Goal: Information Seeking & Learning: Learn about a topic

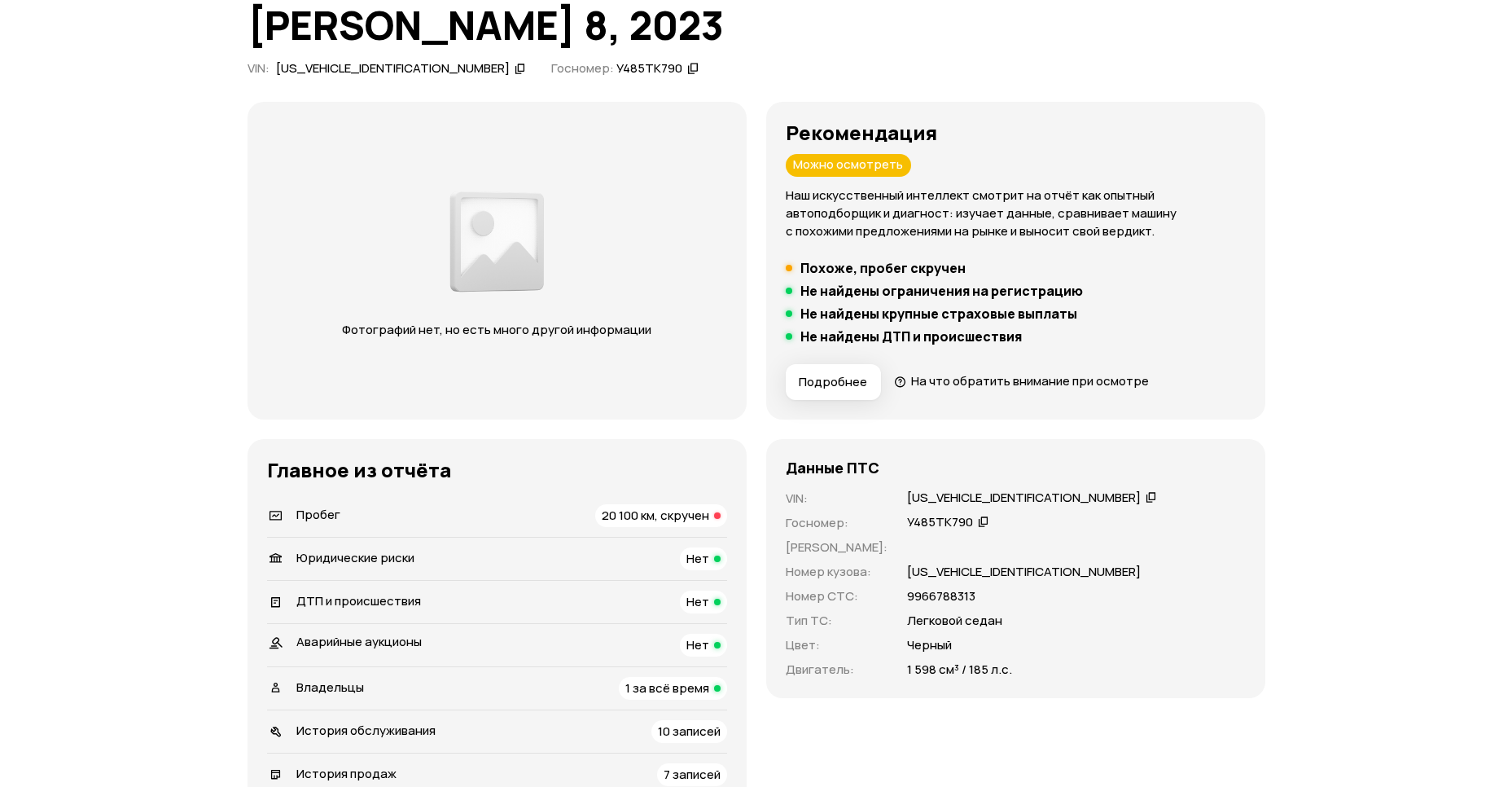
click at [604, 517] on span "20 100 км, скручен" at bounding box center [655, 515] width 107 height 17
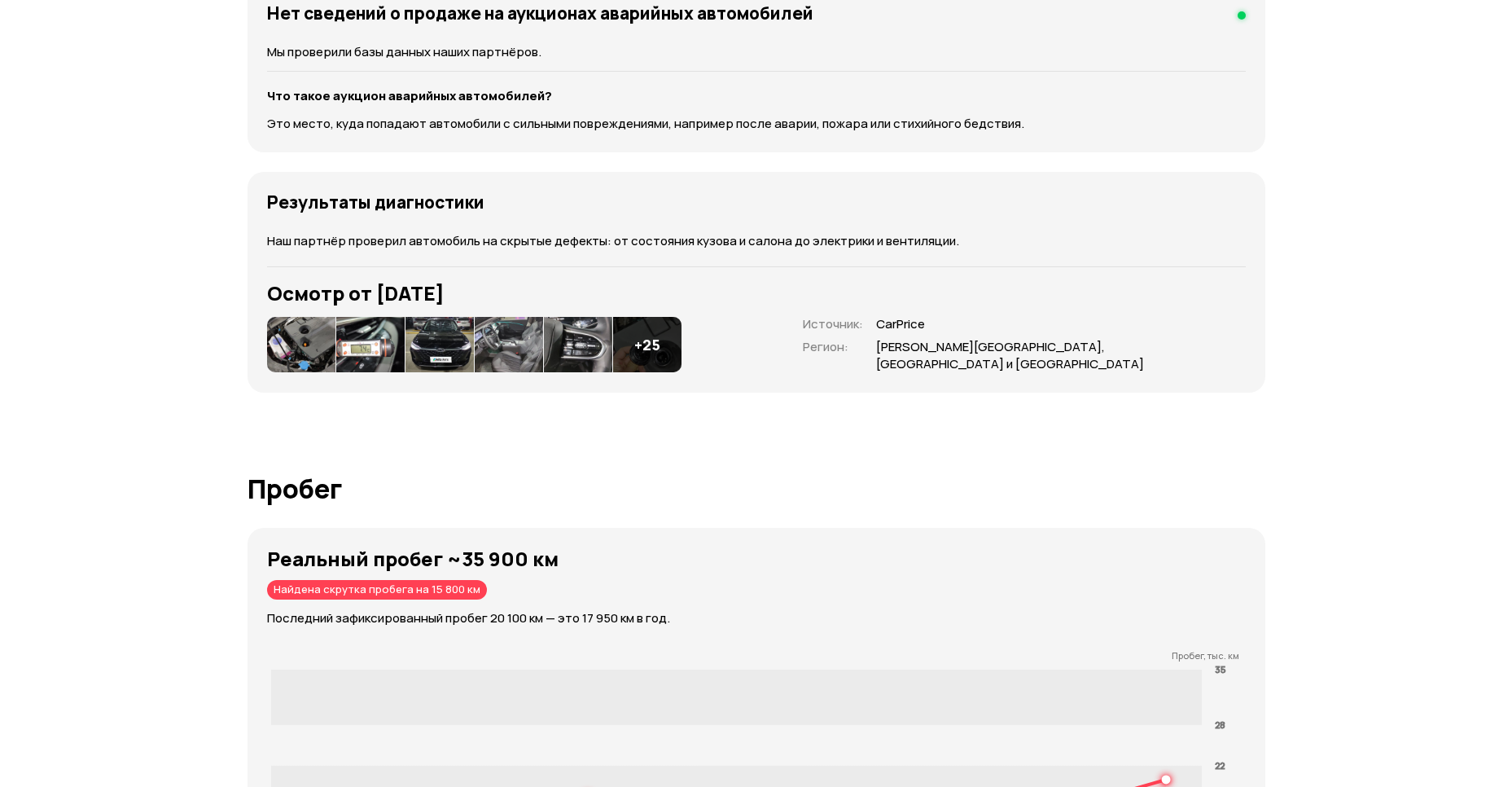
scroll to position [1982, 0]
click at [326, 343] on img at bounding box center [301, 345] width 68 height 55
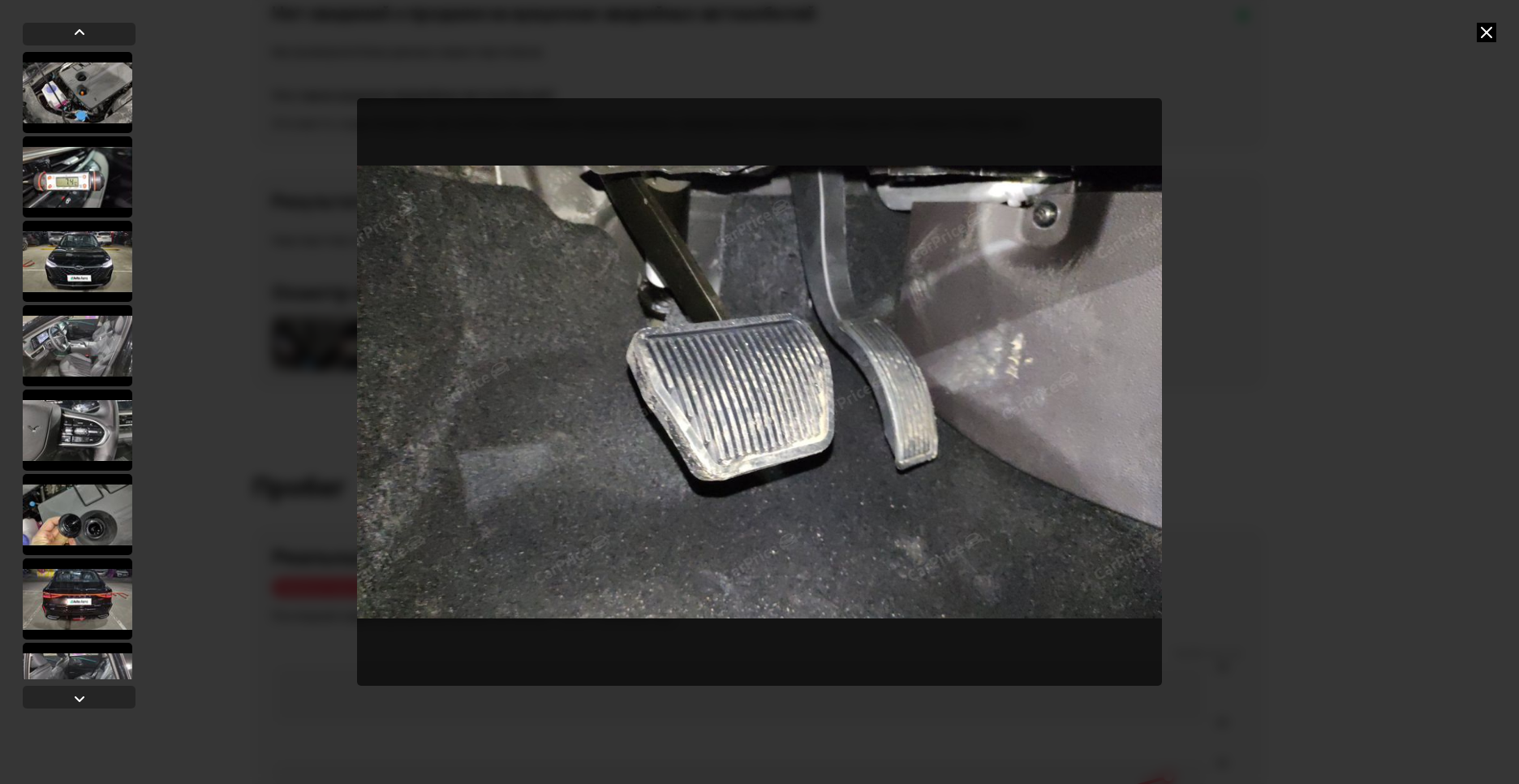
click at [1489, 27] on icon at bounding box center [1486, 32] width 20 height 20
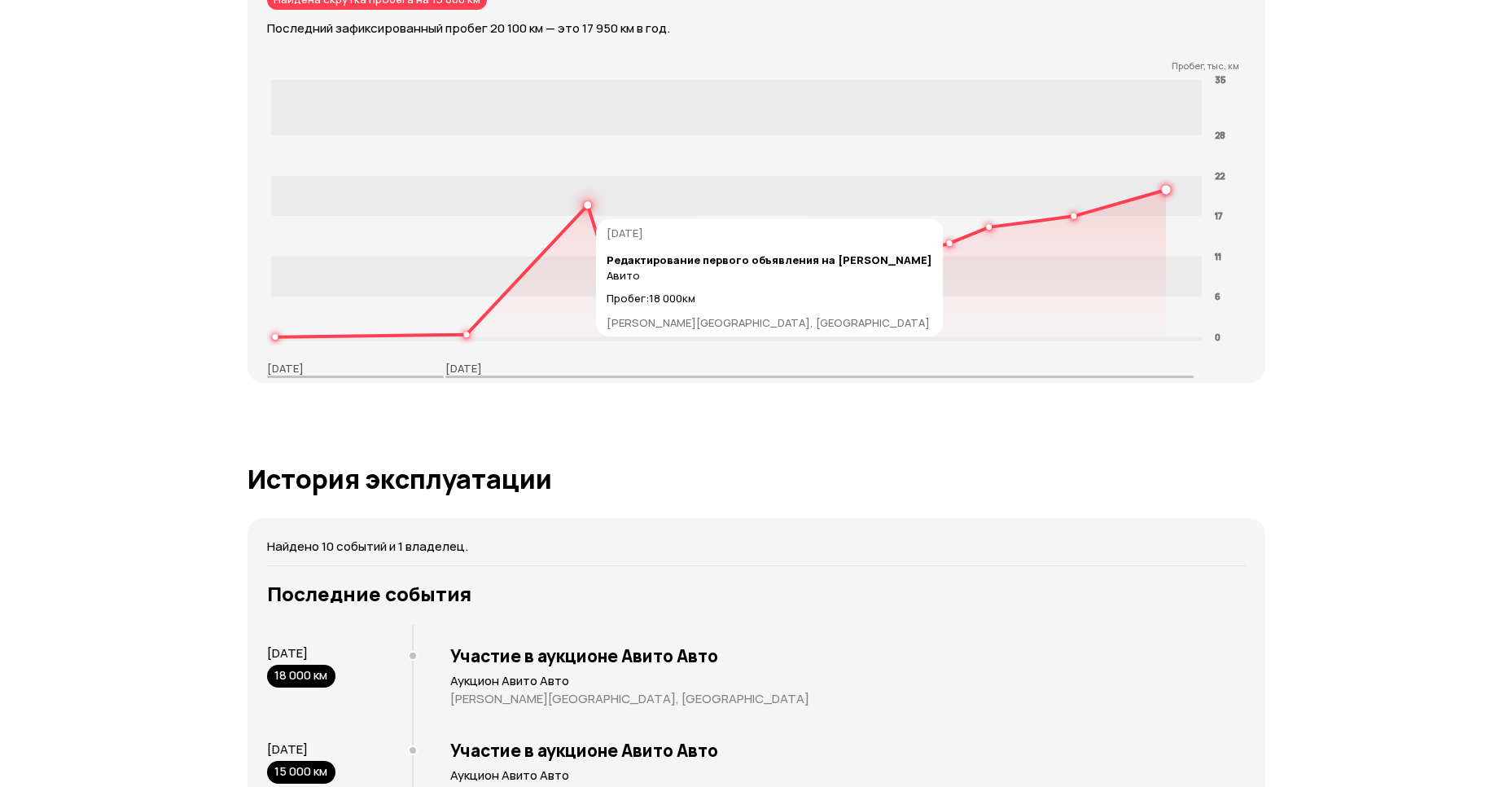
scroll to position [2572, 0]
click at [589, 199] on rect at bounding box center [736, 196] width 931 height 40
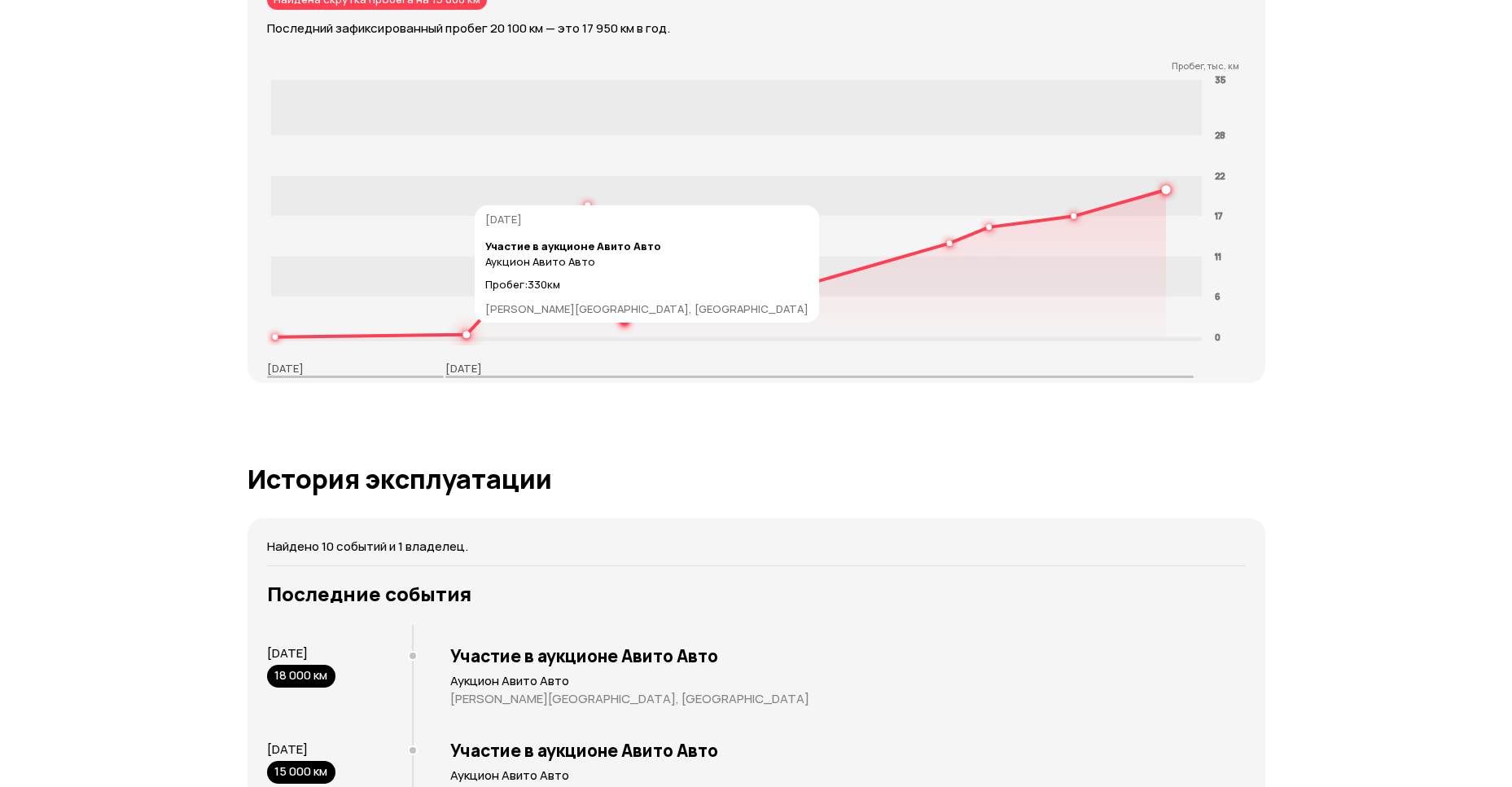
click at [468, 329] on icon at bounding box center [720, 263] width 892 height 147
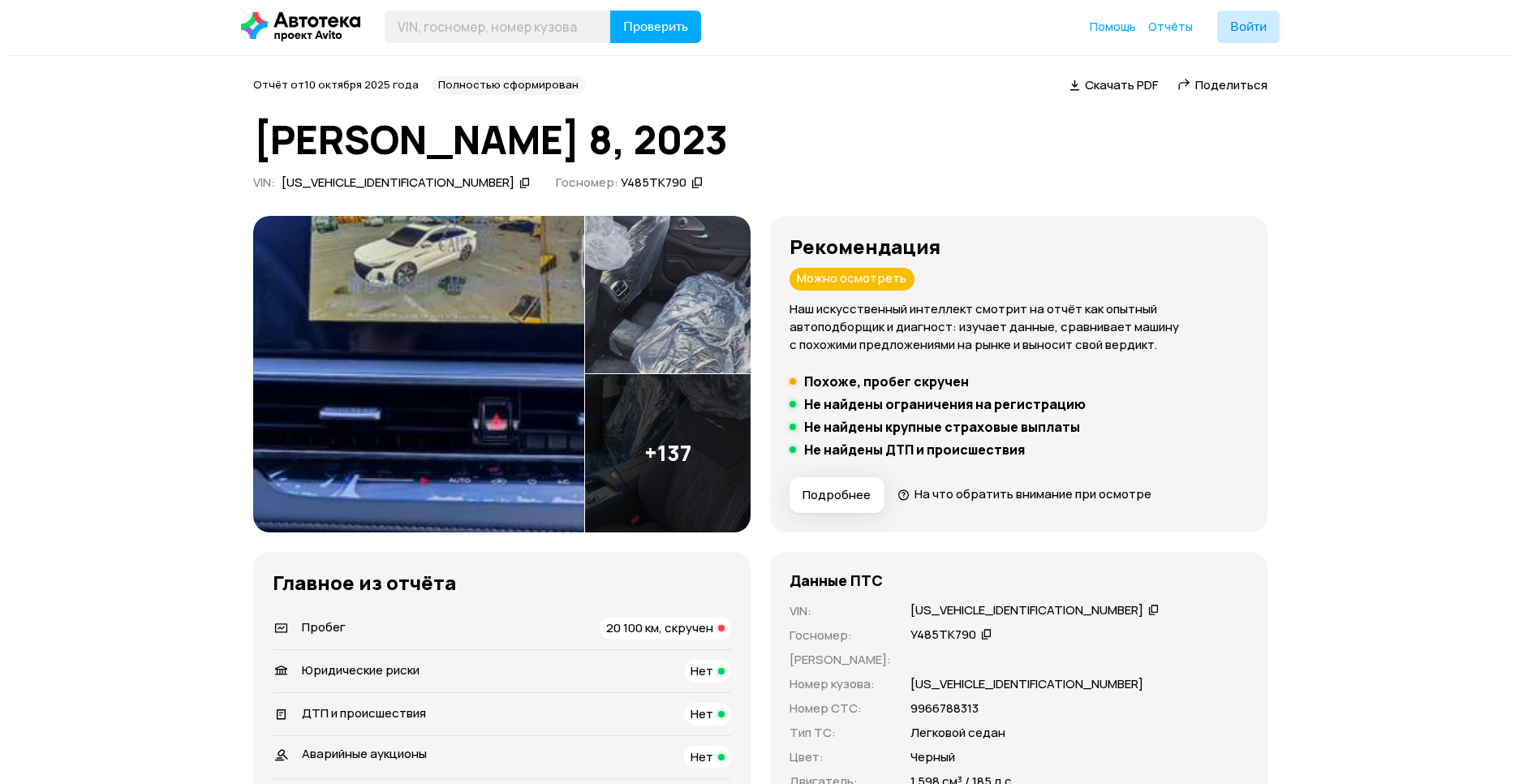
scroll to position [0, 0]
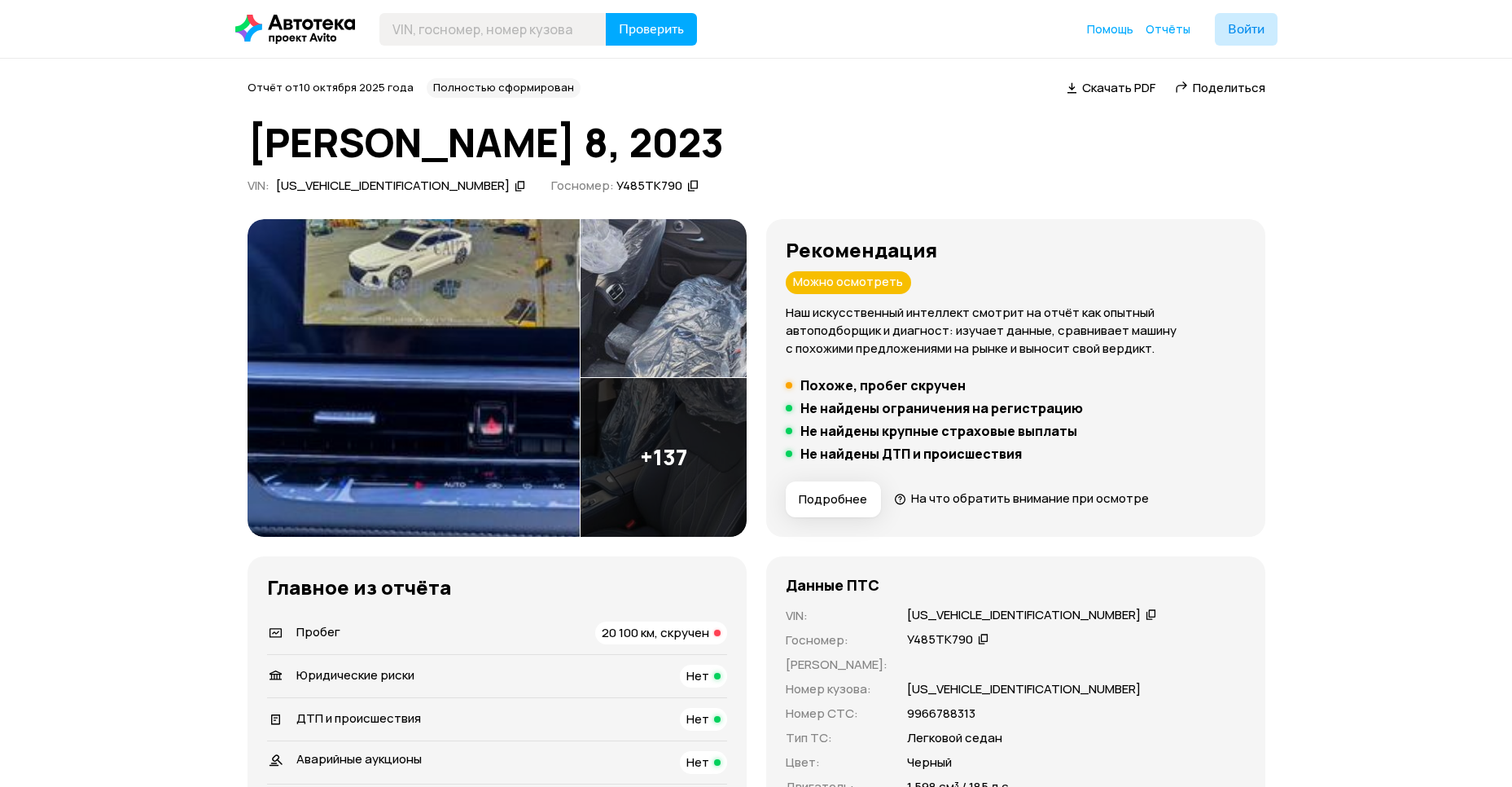
click at [654, 440] on img at bounding box center [664, 457] width 166 height 159
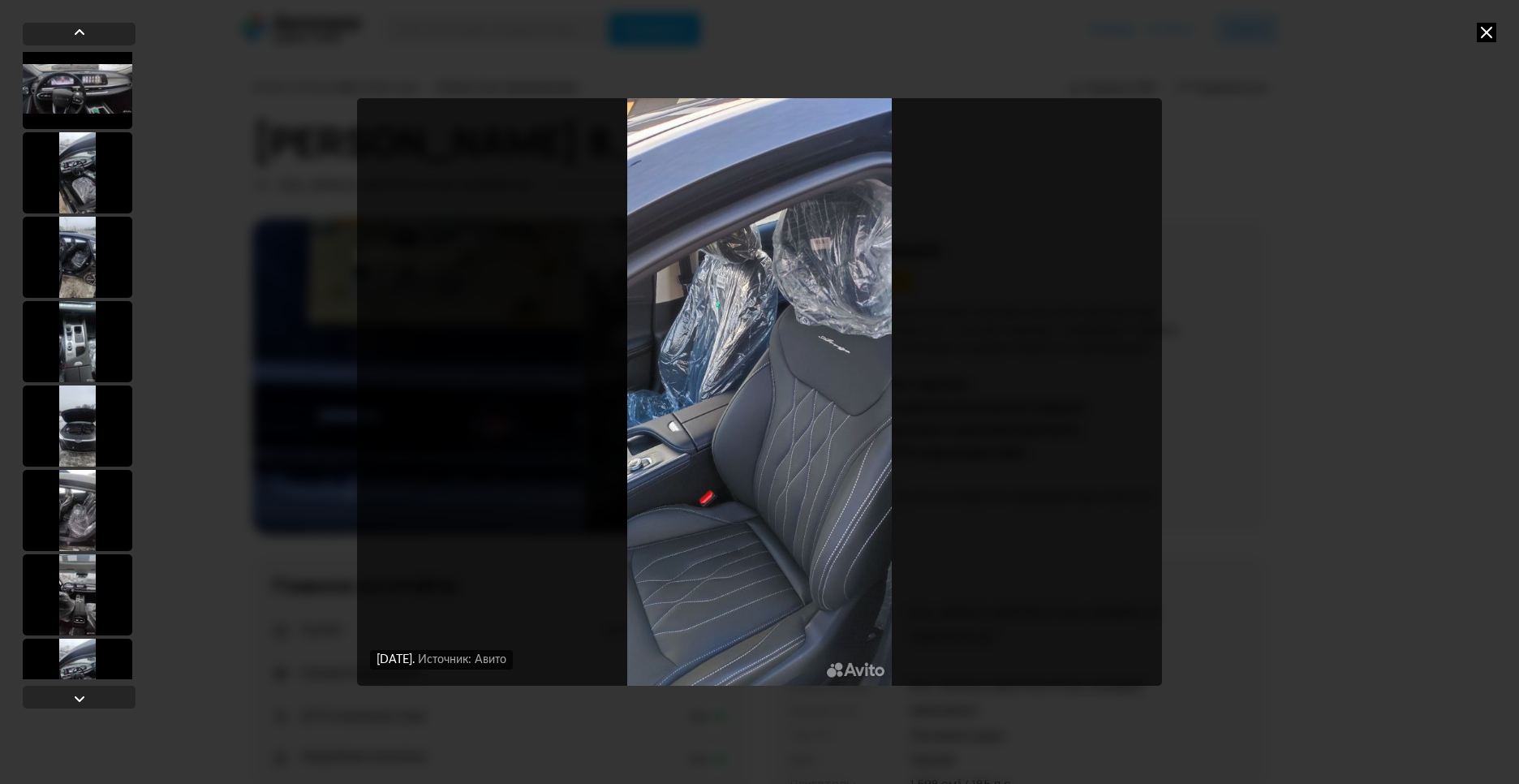
click at [69, 380] on div at bounding box center [77, 342] width 110 height 81
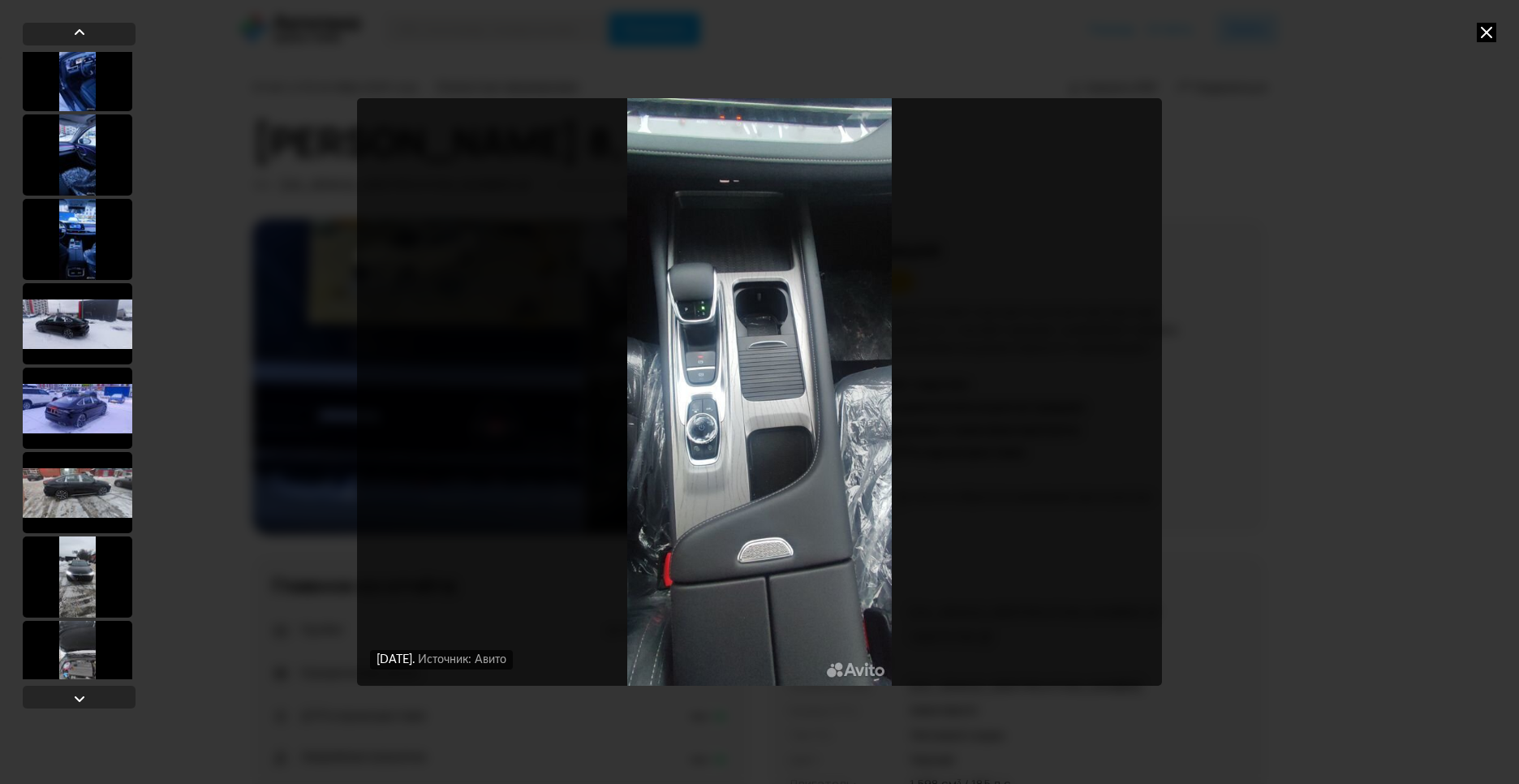
scroll to position [6011, 0]
click at [95, 273] on div at bounding box center [77, 241] width 110 height 81
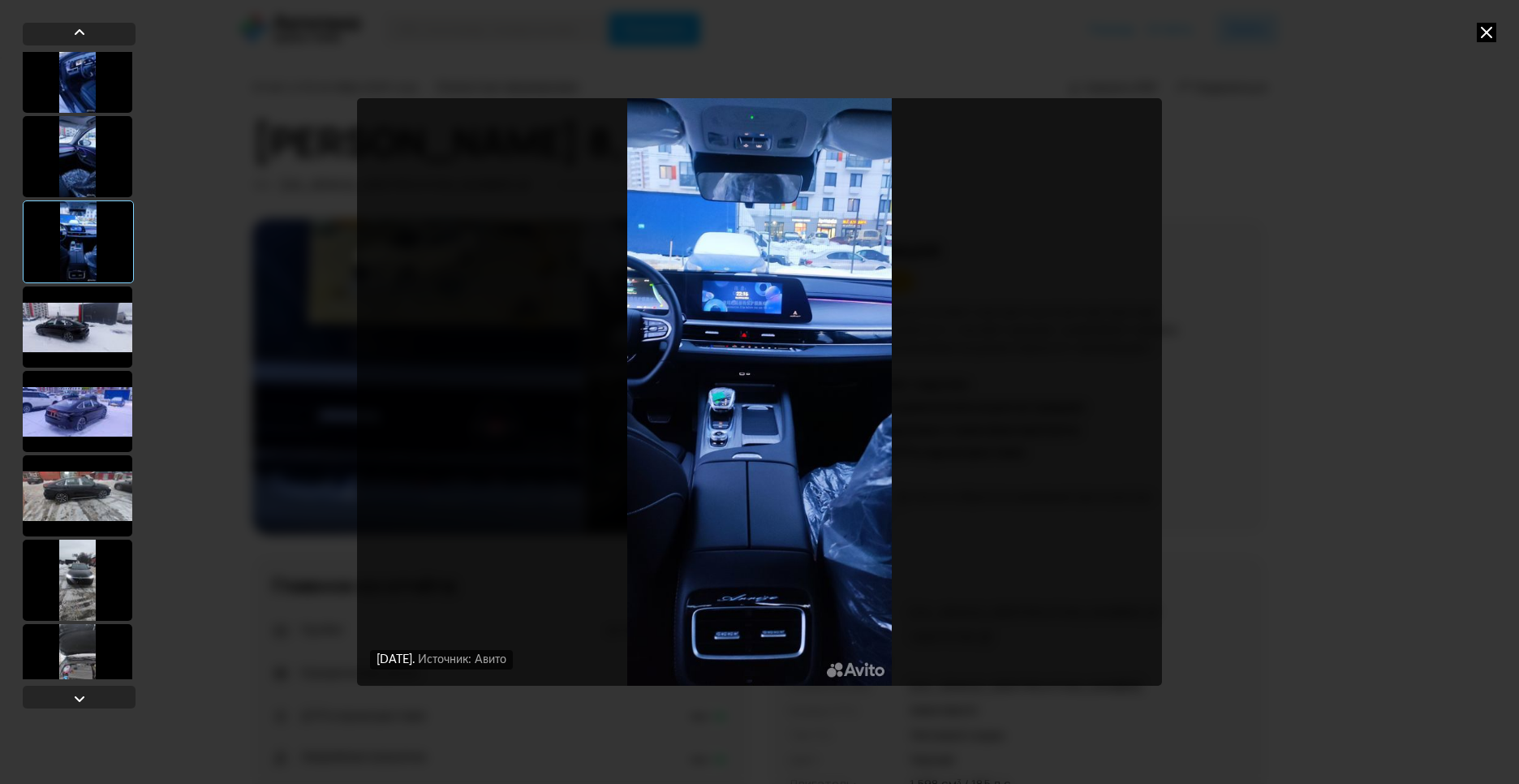
click at [70, 321] on div at bounding box center [77, 327] width 110 height 81
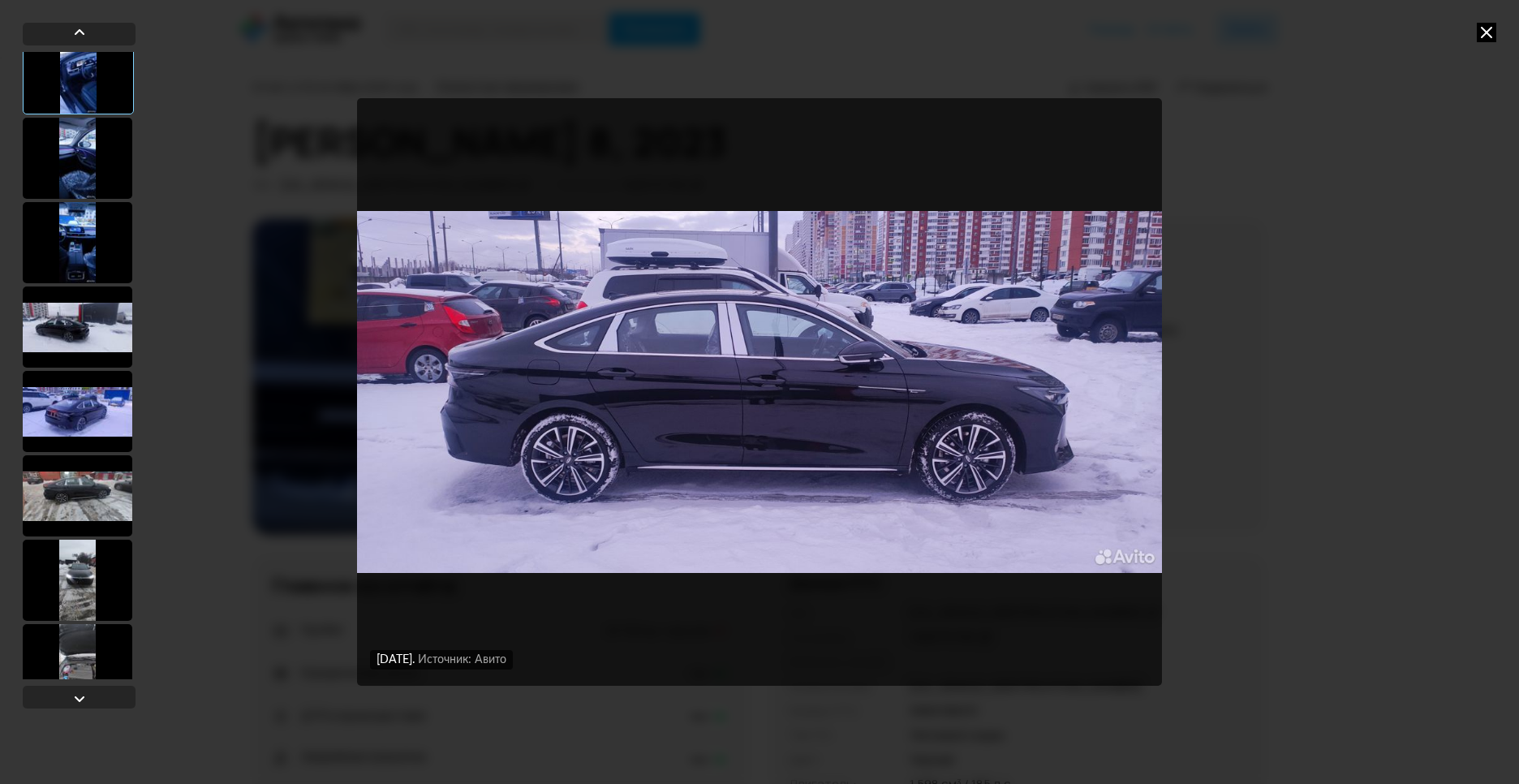
scroll to position [6013, 0]
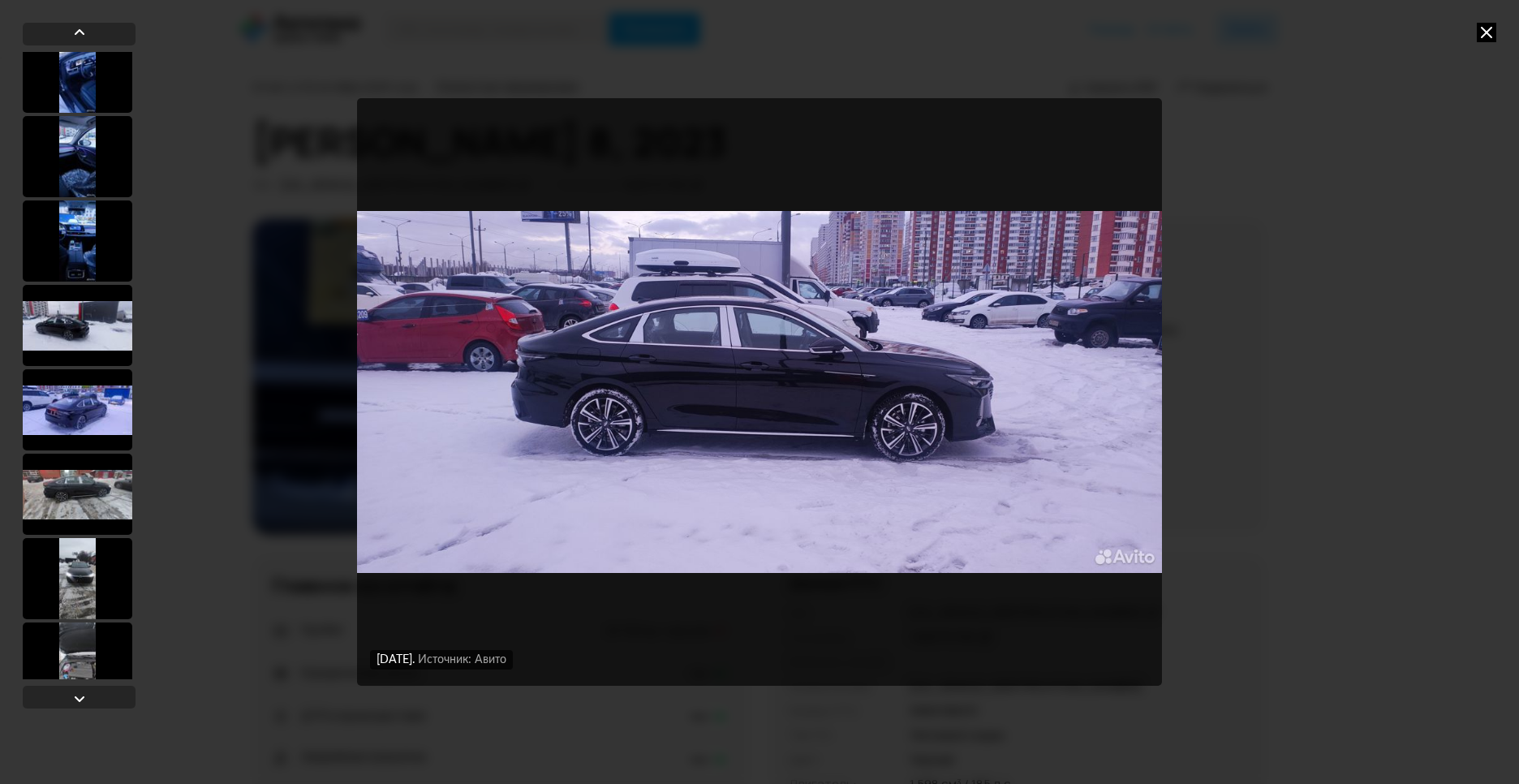
click at [1286, 208] on div "[DATE] Источник: Авито [DATE] Источник: Авито [DATE] Источник: Авито [DATE] Ист…" at bounding box center [759, 392] width 1519 height 784
click at [1484, 32] on icon at bounding box center [1486, 32] width 20 height 20
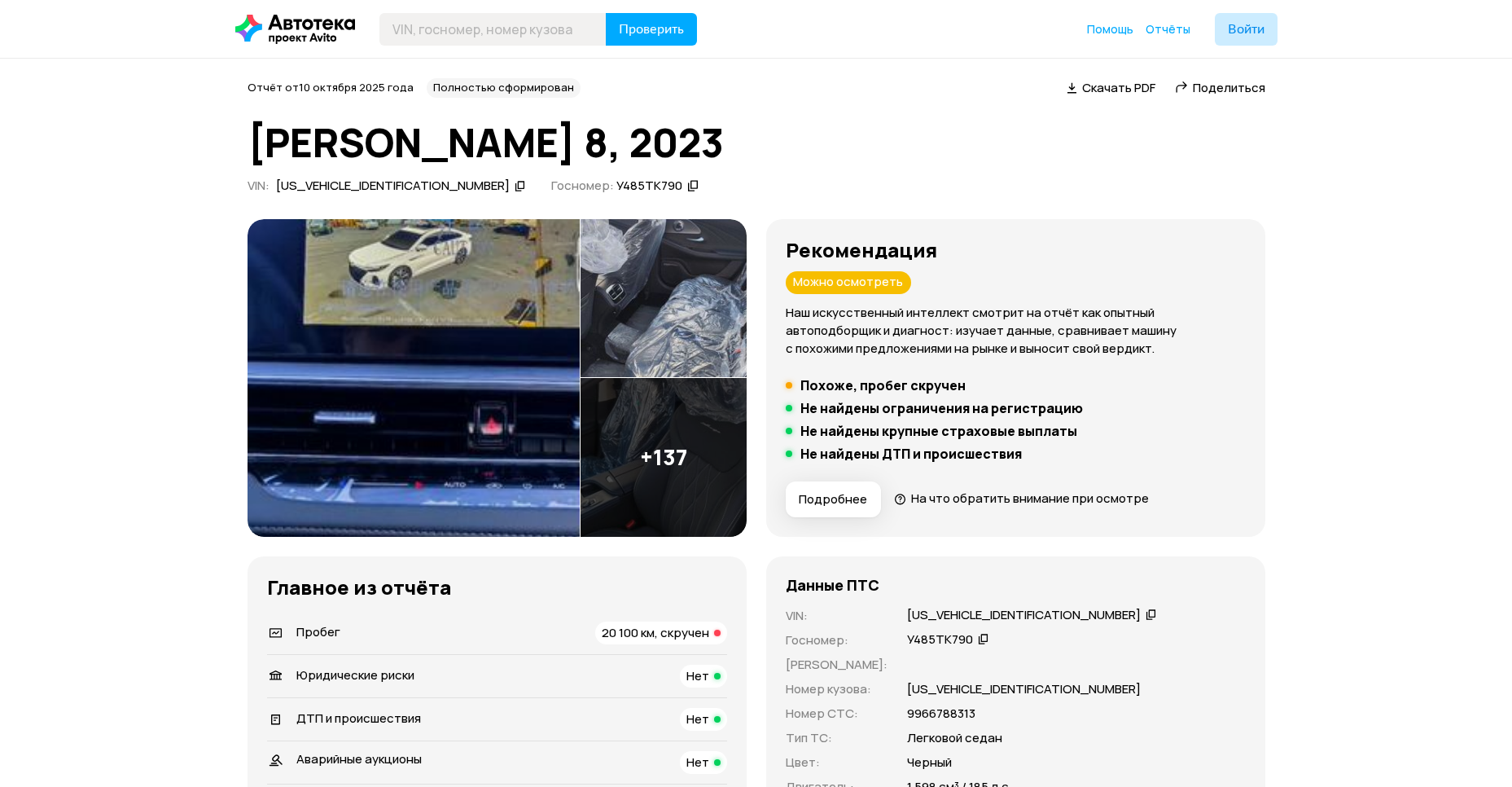
click at [857, 497] on span "Подробнее" at bounding box center [833, 499] width 68 height 16
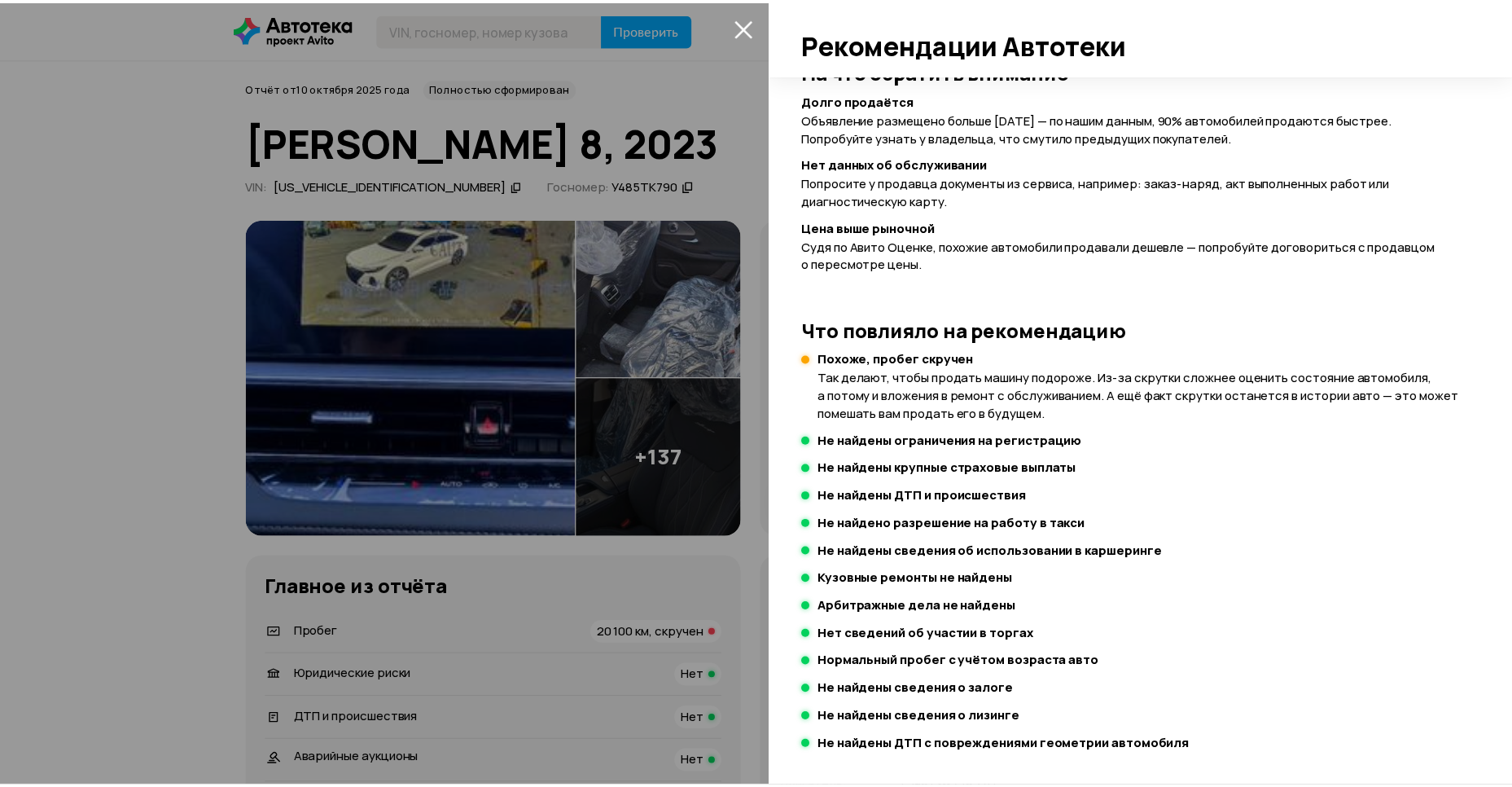
scroll to position [222, 0]
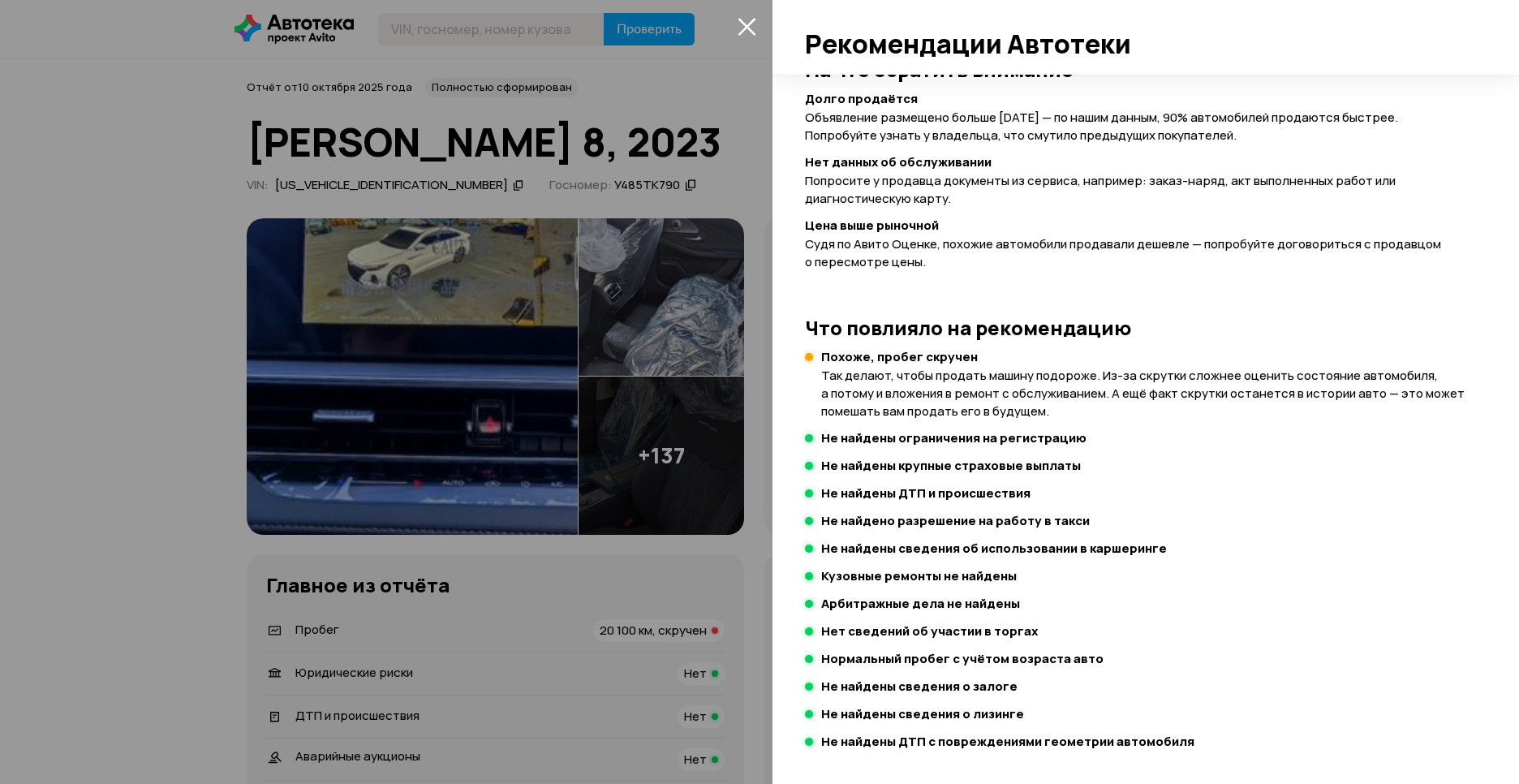
click at [547, 326] on div at bounding box center [759, 392] width 1519 height 784
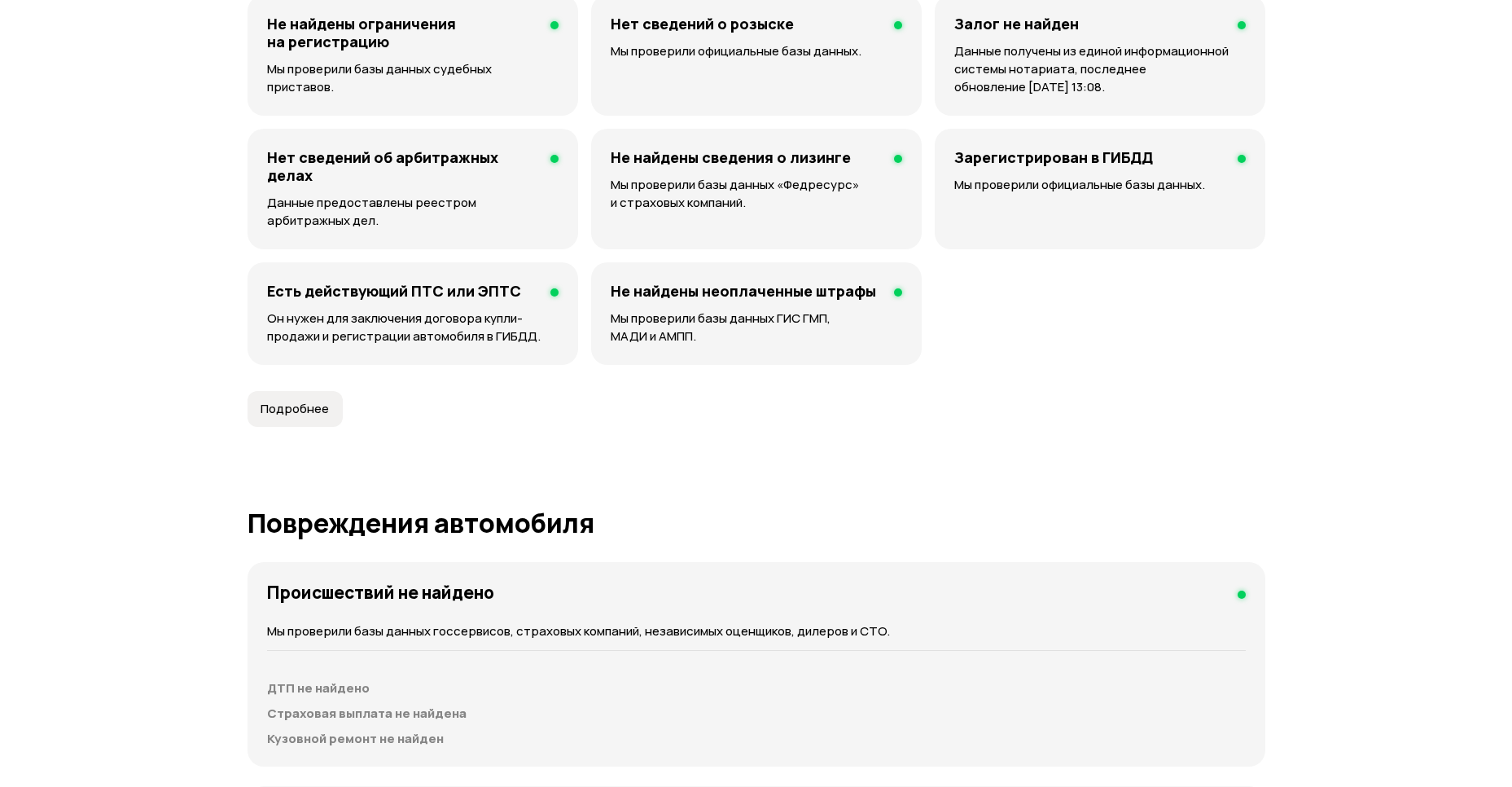
scroll to position [1180, 0]
click at [344, 404] on div "Подробнее" at bounding box center [295, 407] width 101 height 36
click at [315, 409] on span "Подробнее" at bounding box center [295, 407] width 68 height 16
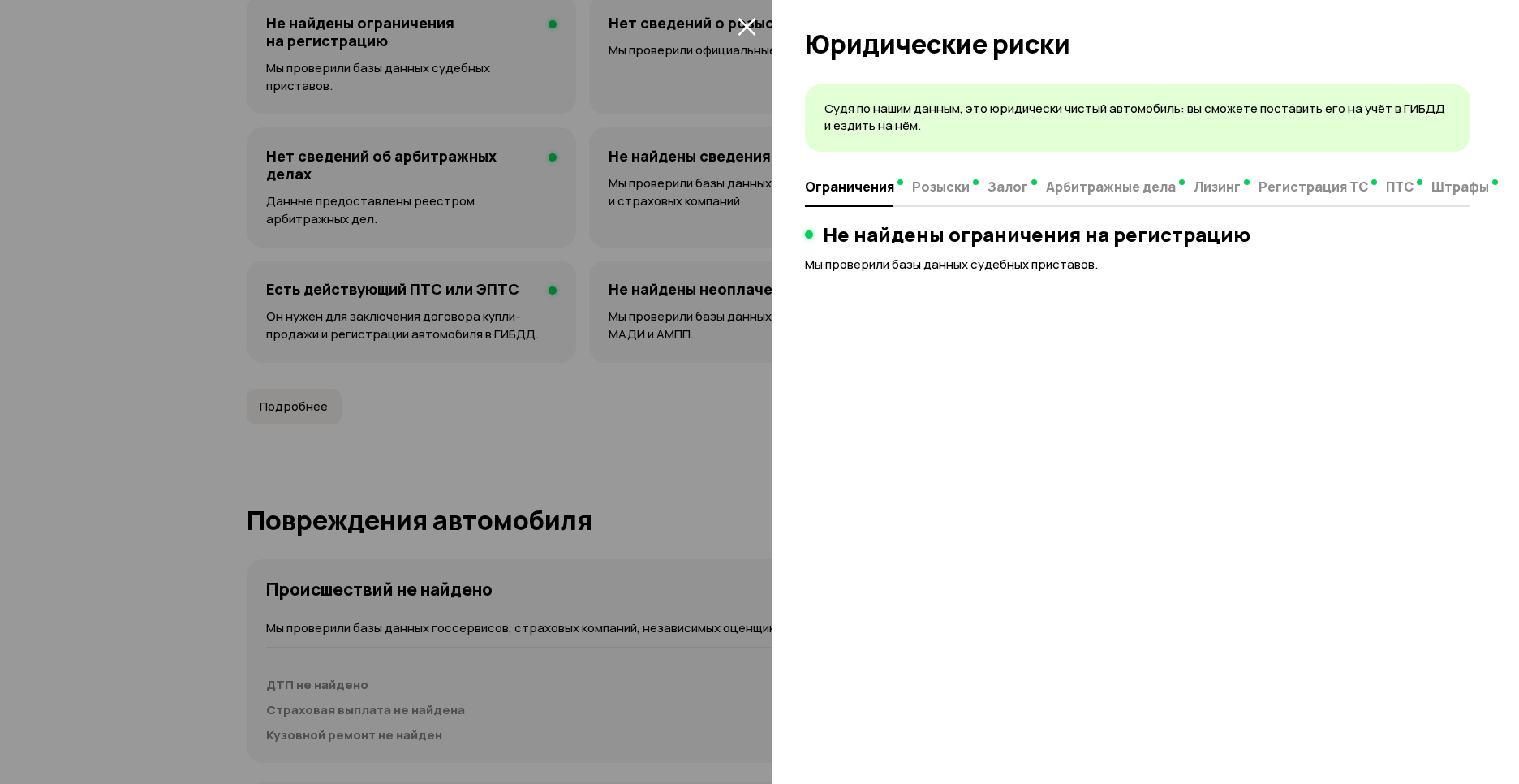
click at [647, 357] on div at bounding box center [759, 392] width 1519 height 784
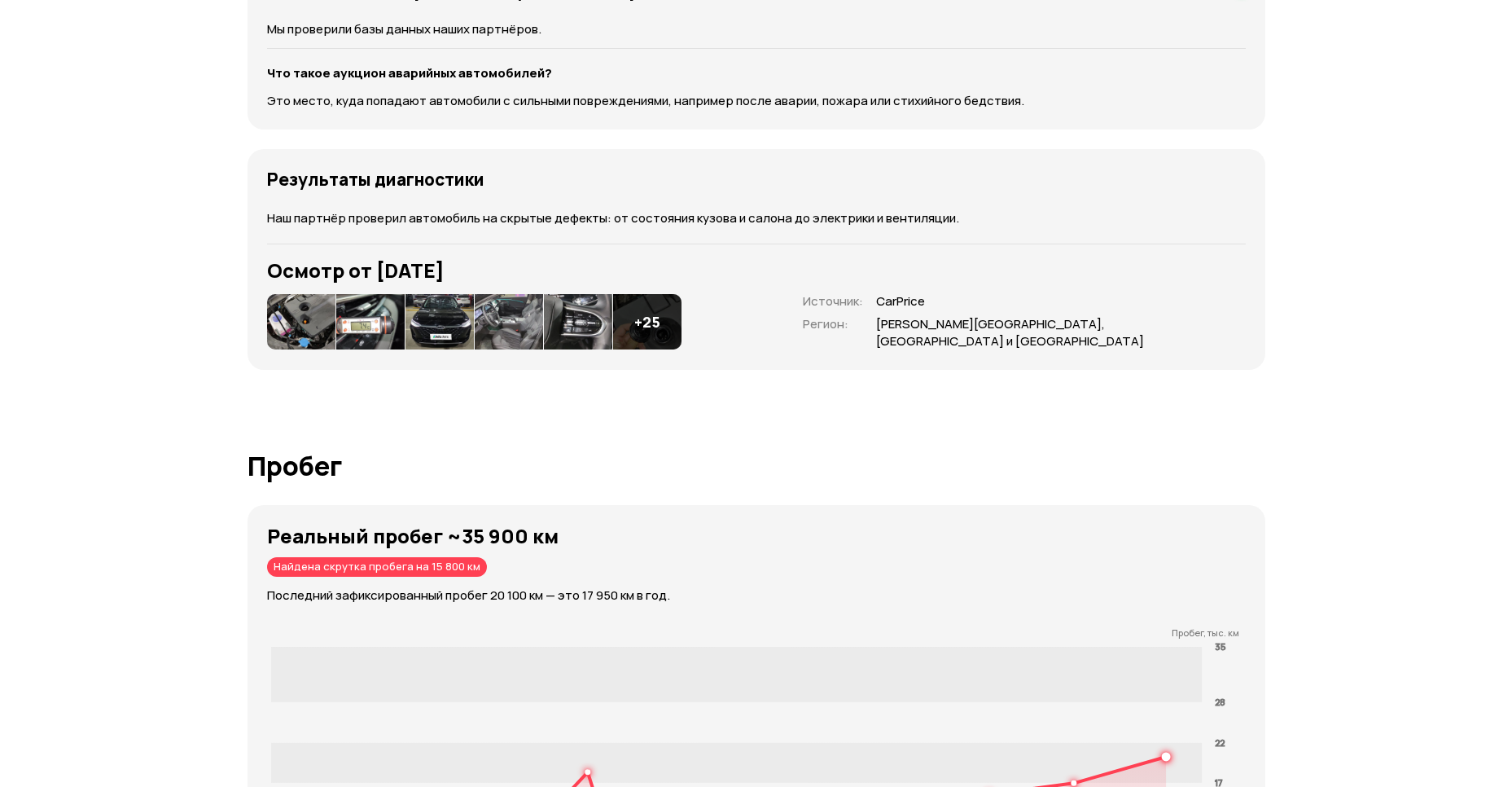
scroll to position [2006, 0]
click at [431, 271] on h3 "Осмотр от [DATE]" at bounding box center [756, 270] width 978 height 23
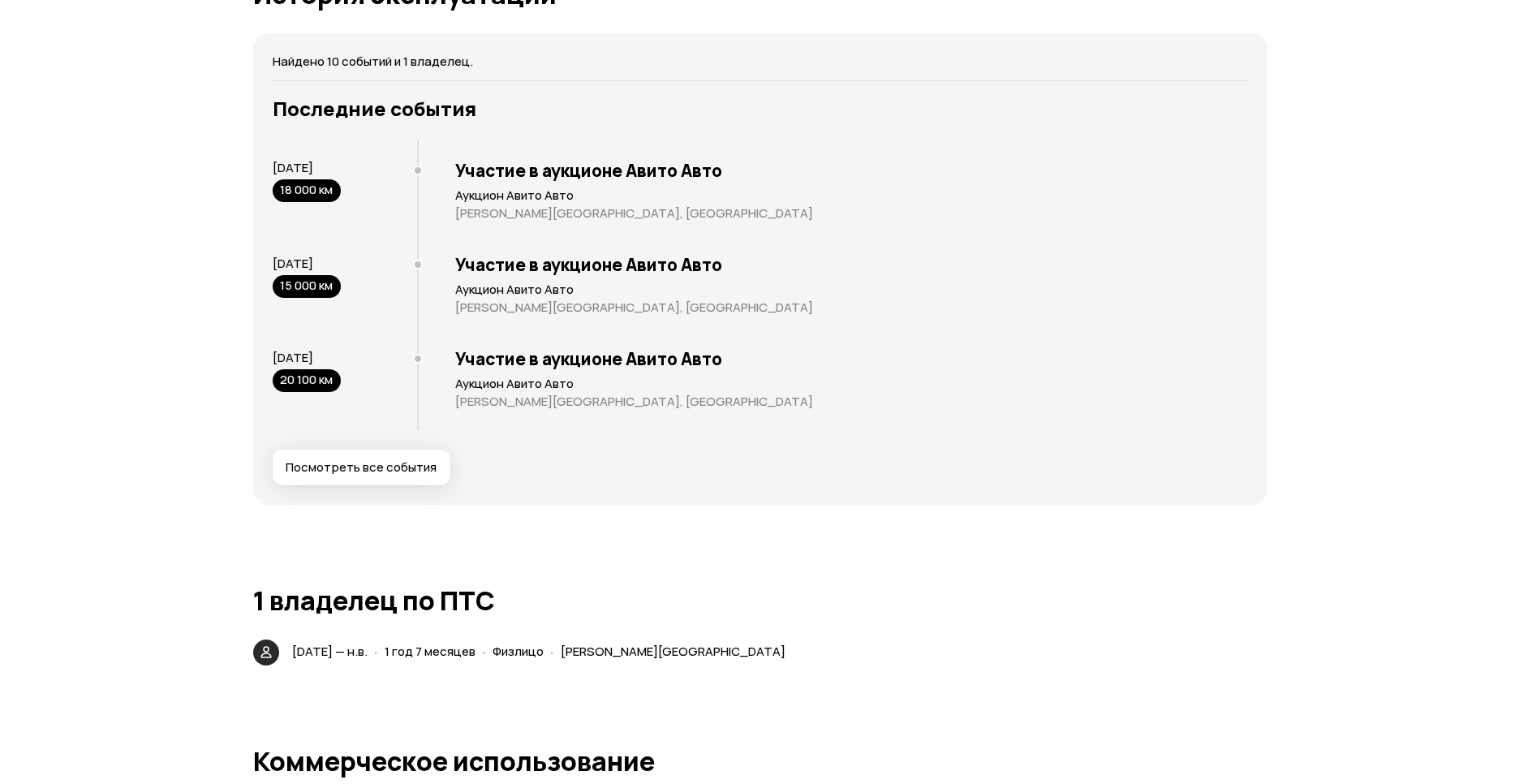
scroll to position [3057, 0]
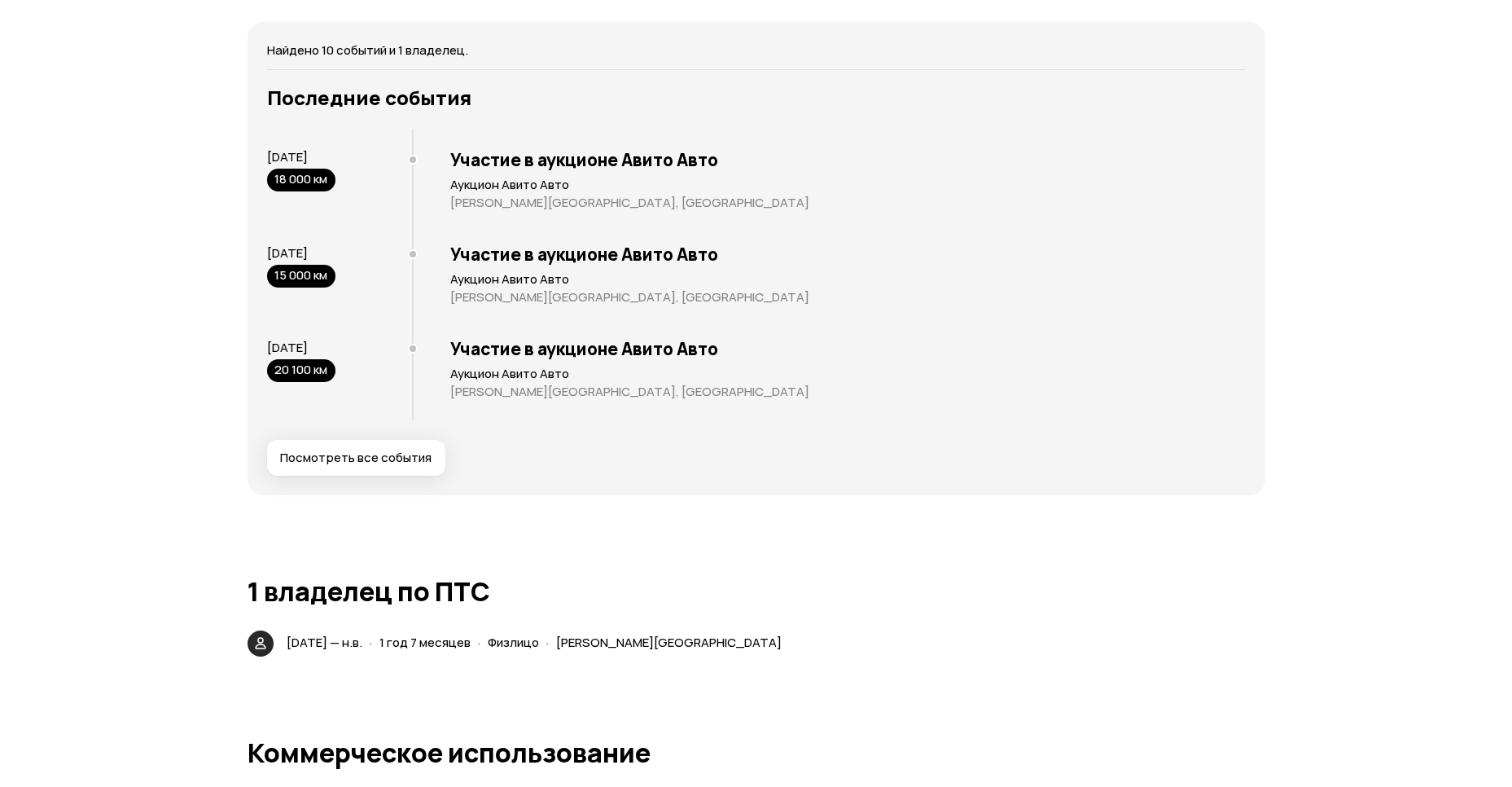
click at [327, 455] on span "Посмотреть все события" at bounding box center [355, 458] width 152 height 16
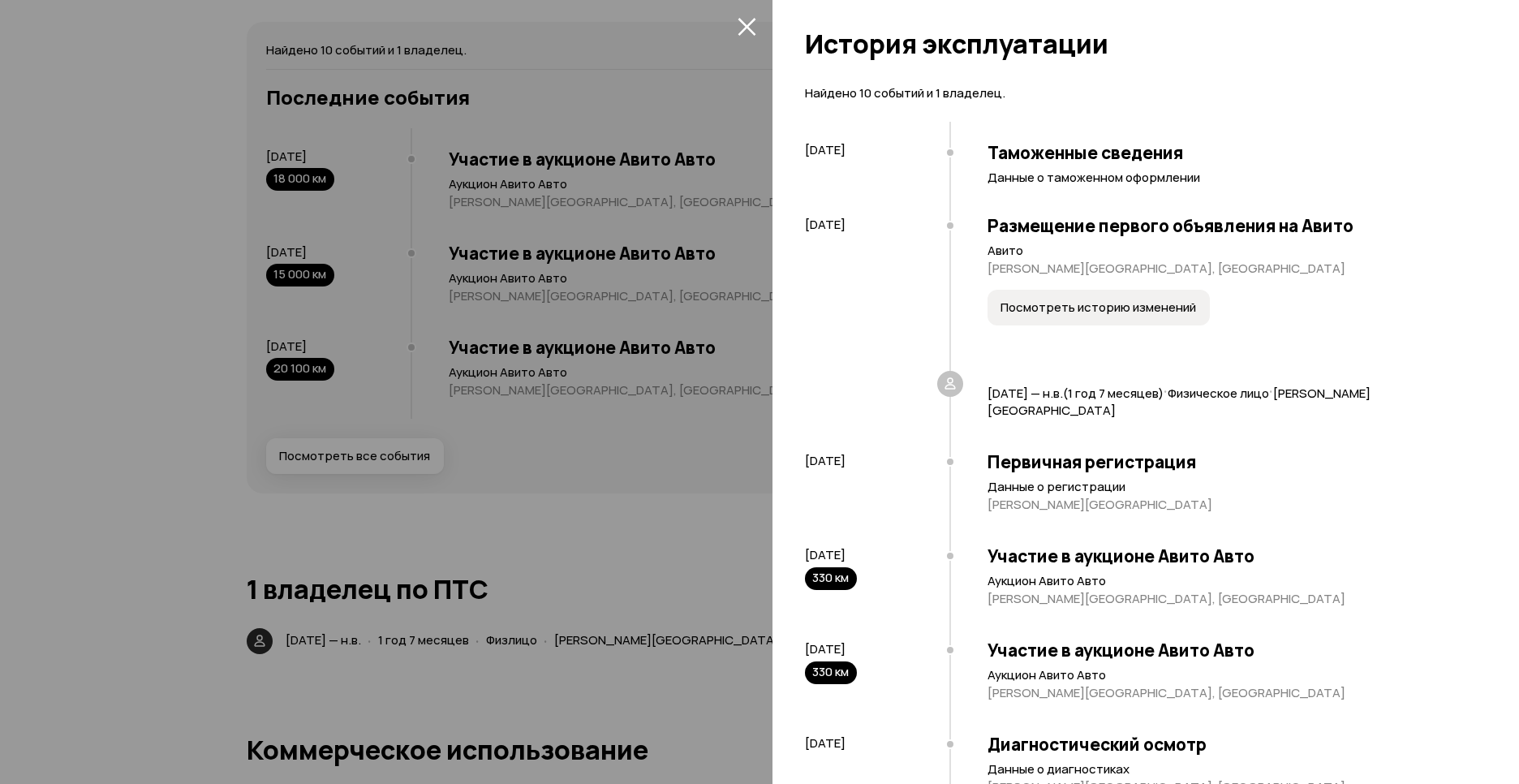
scroll to position [0, 0]
click at [943, 383] on icon at bounding box center [950, 383] width 16 height 16
click at [1058, 303] on span "Посмотреть историю изменений" at bounding box center [1098, 307] width 195 height 16
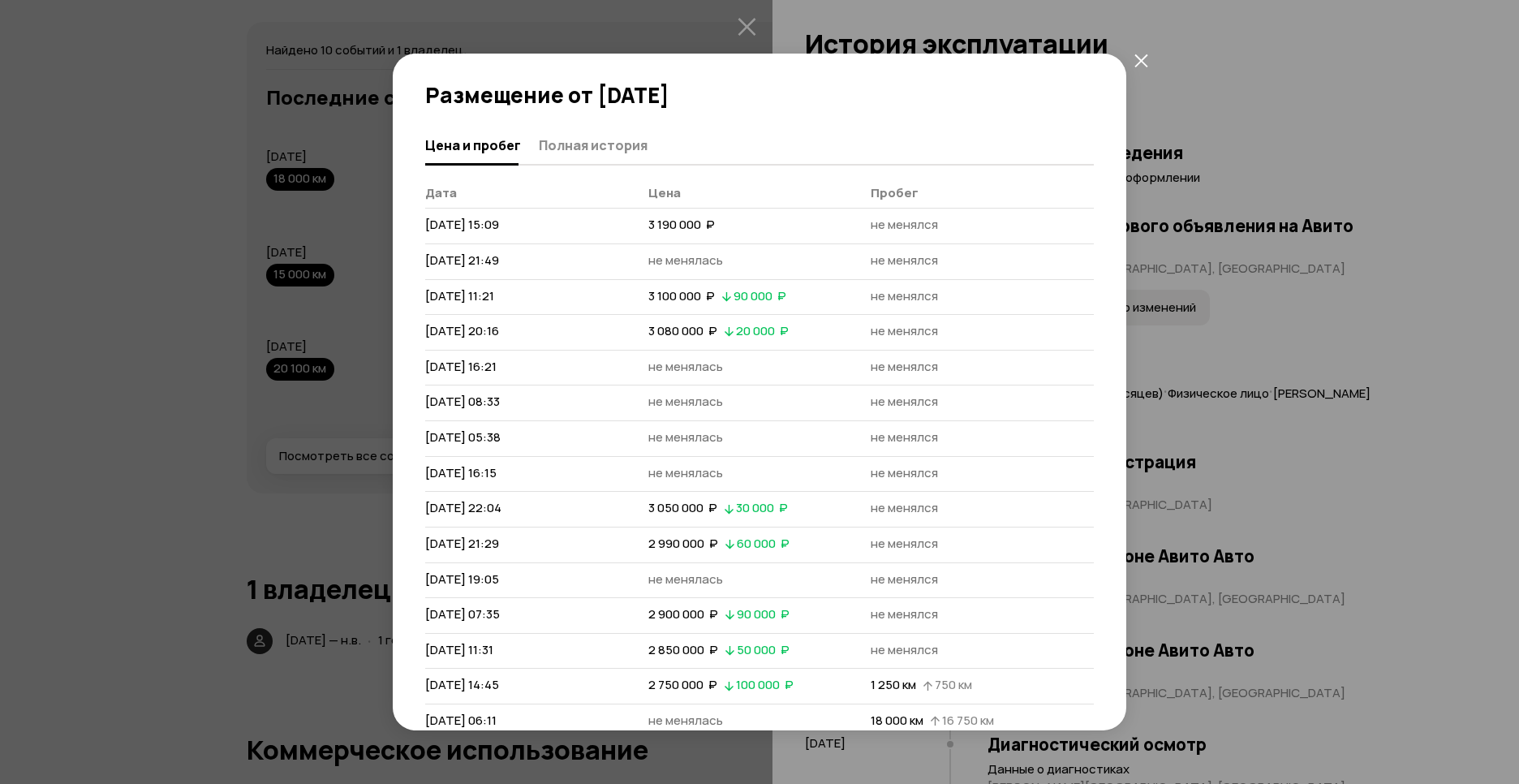
click at [589, 141] on span "Полная история" at bounding box center [593, 145] width 109 height 16
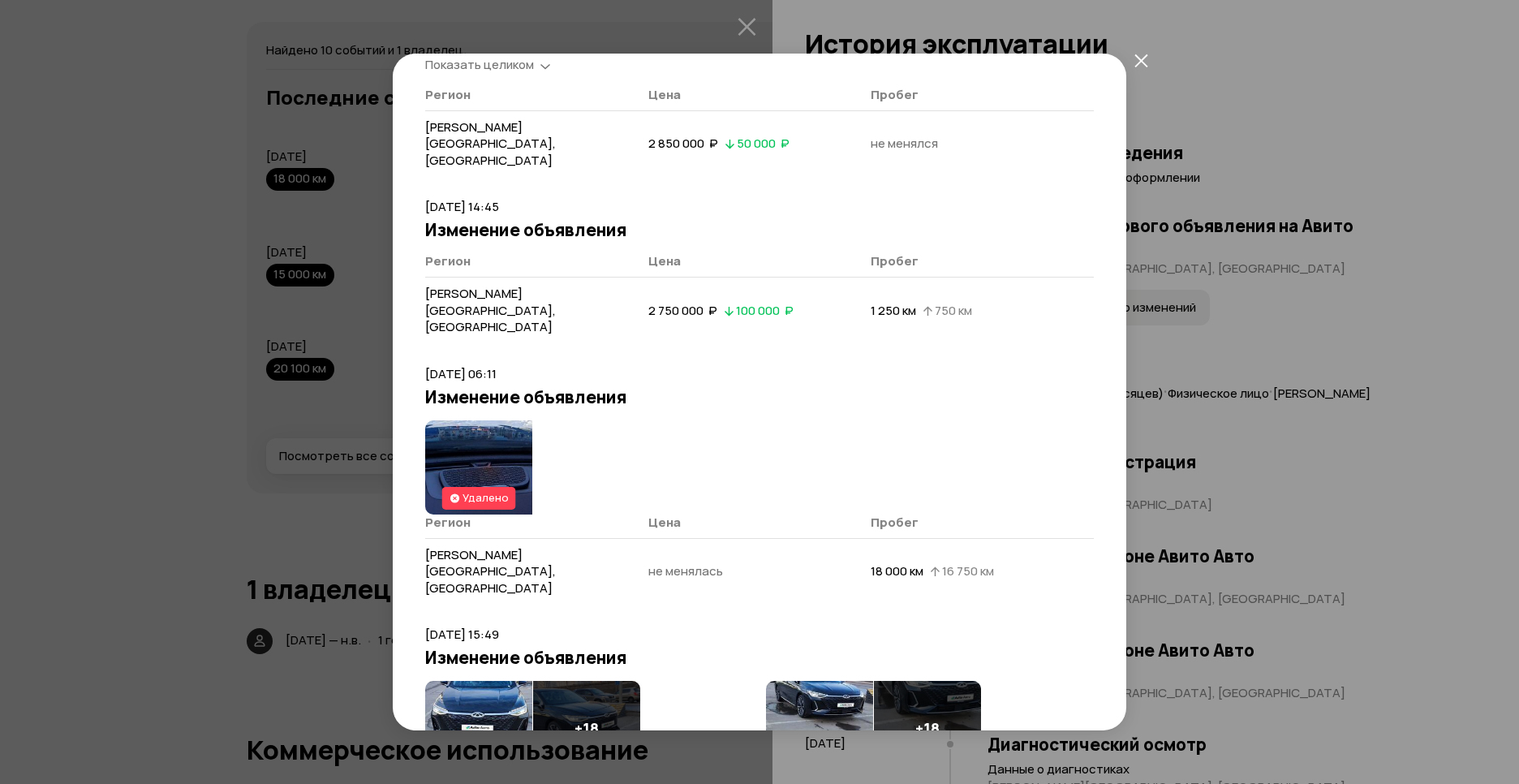
scroll to position [3450, 0]
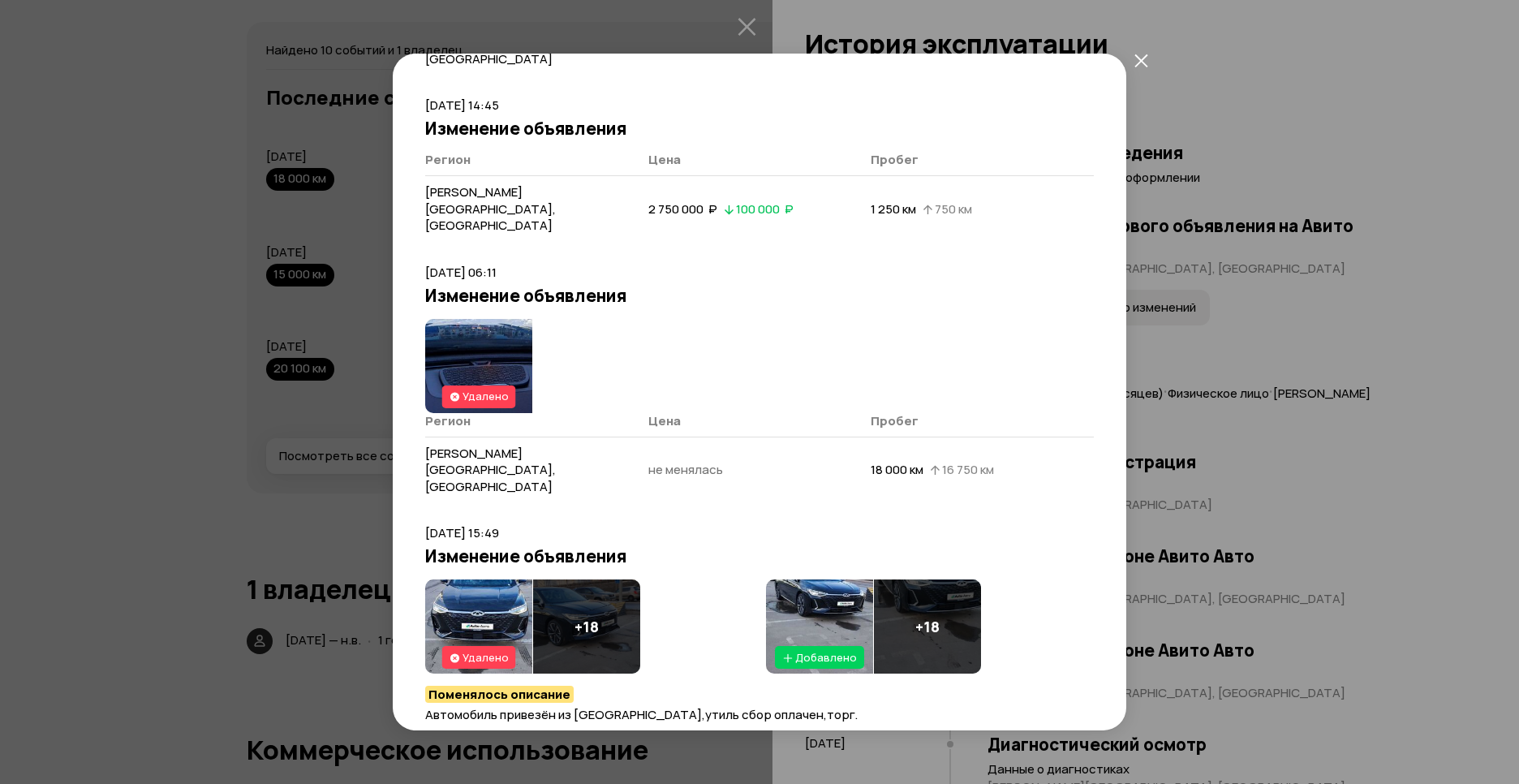
click at [473, 579] on img at bounding box center [478, 626] width 107 height 94
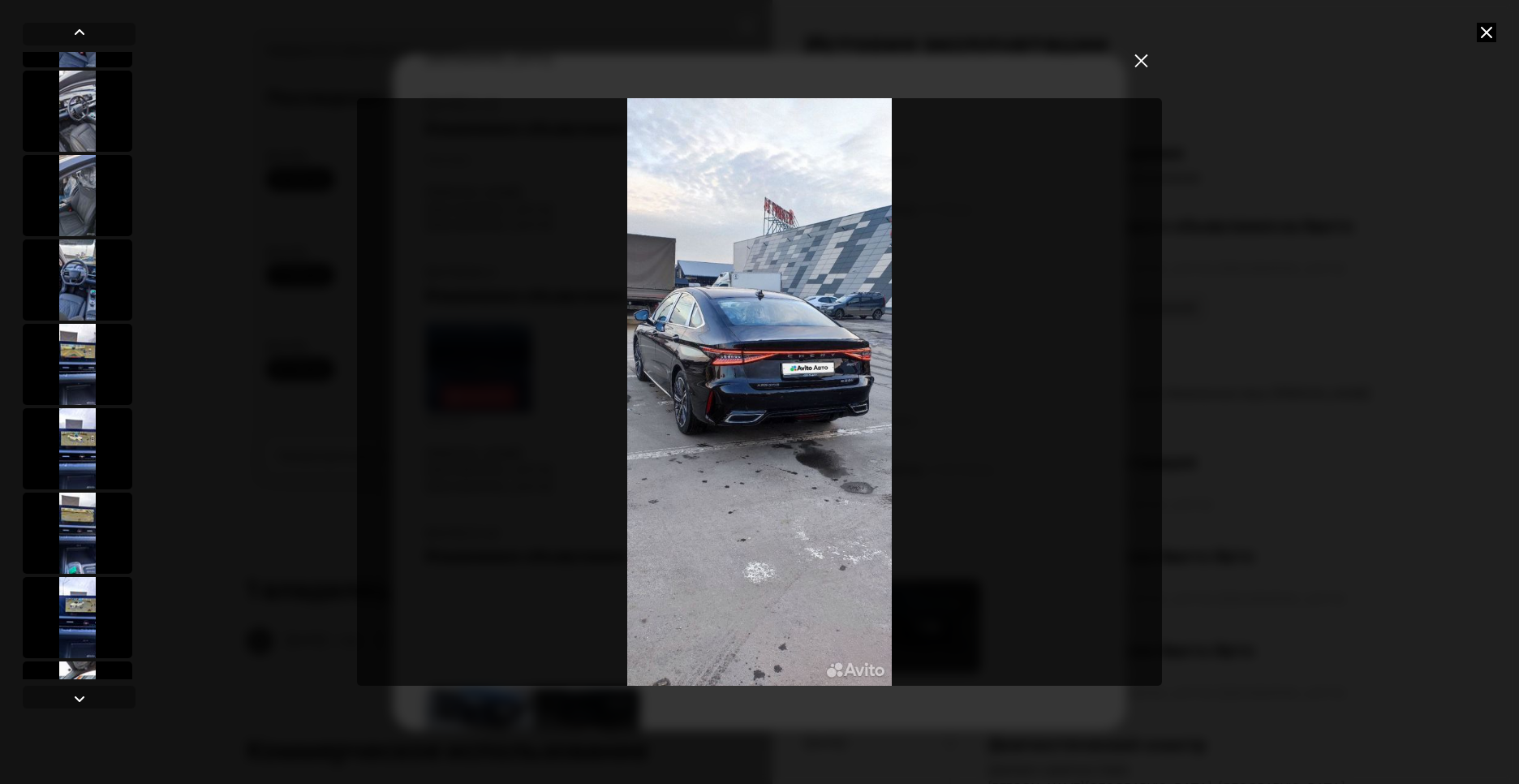
scroll to position [658, 0]
click at [74, 104] on div at bounding box center [77, 111] width 110 height 81
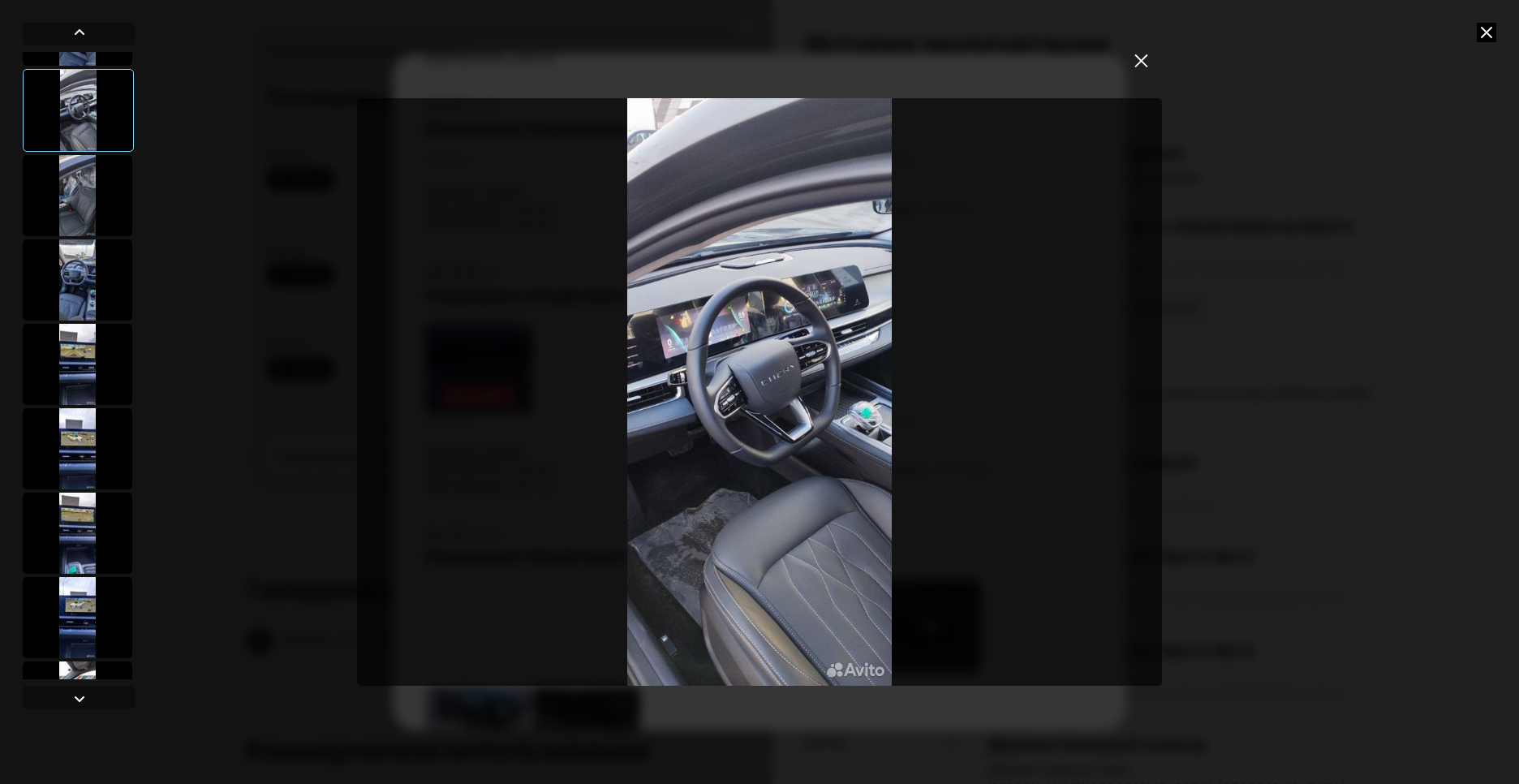
scroll to position [656, 0]
click at [81, 300] on div at bounding box center [77, 281] width 110 height 81
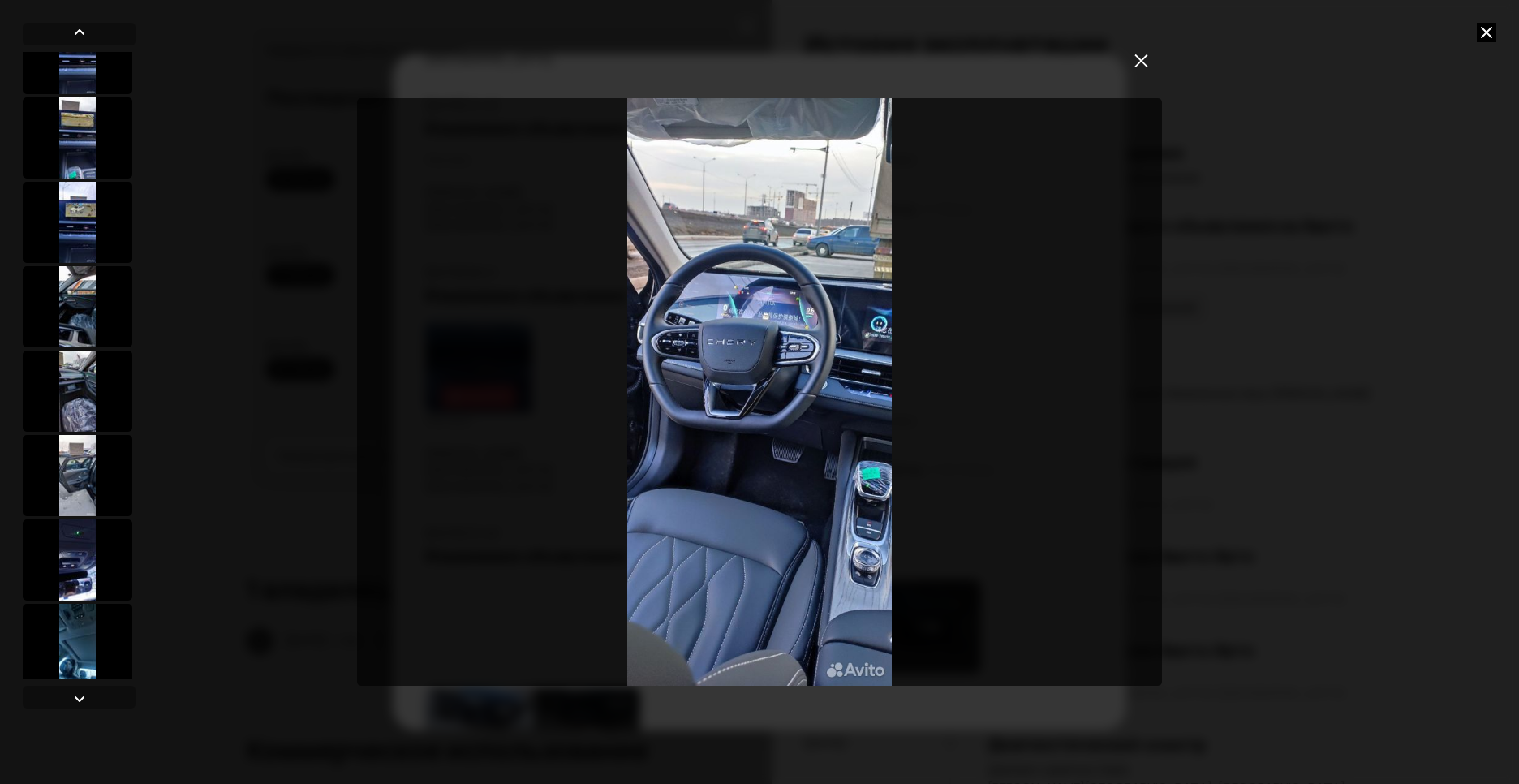
scroll to position [1062, 0]
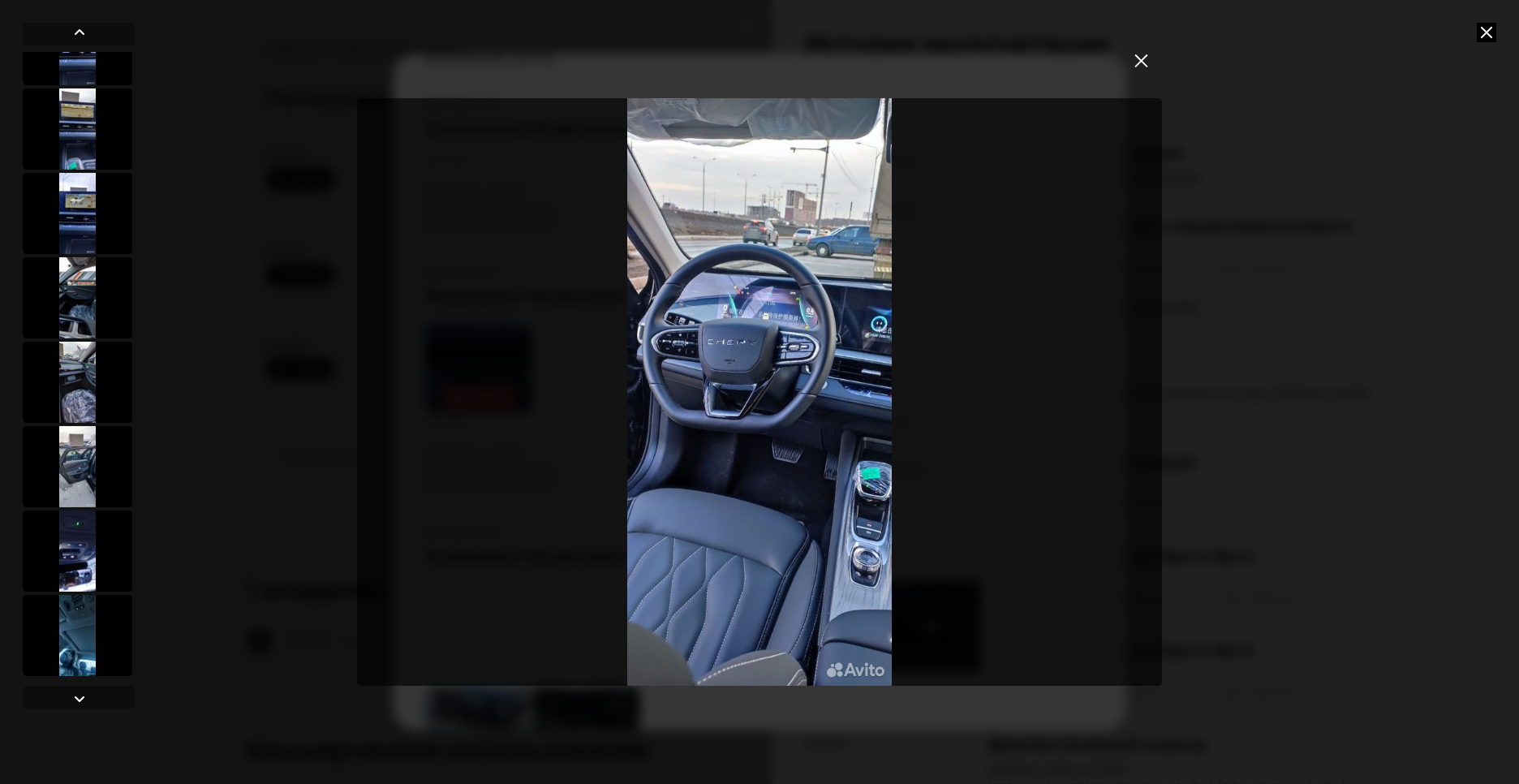
click at [74, 635] on div at bounding box center [77, 635] width 110 height 81
click at [807, 340] on img "Go to Slide 11" at bounding box center [759, 392] width 805 height 588
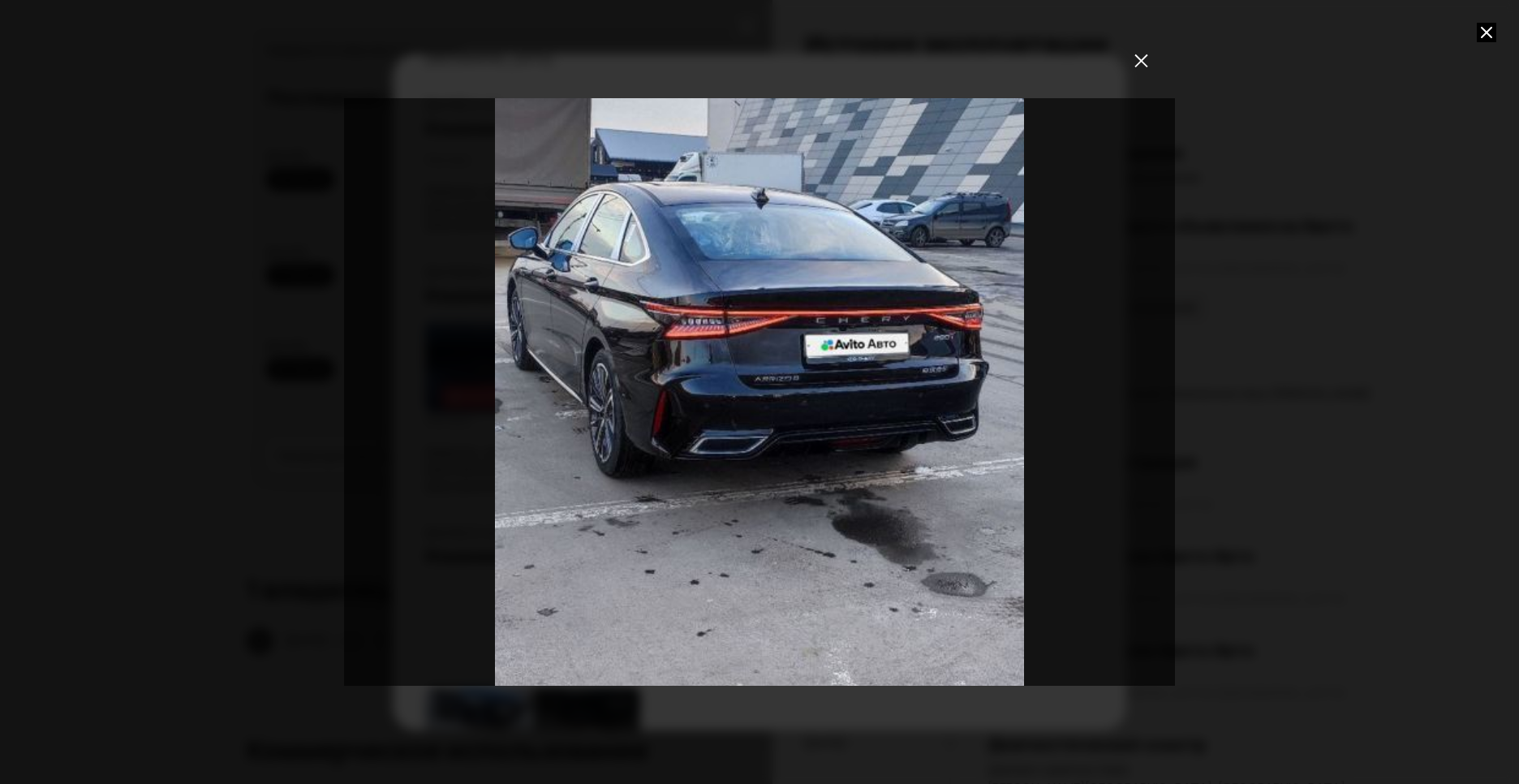
click at [1136, 61] on icon "закрыть" at bounding box center [1142, 60] width 14 height 14
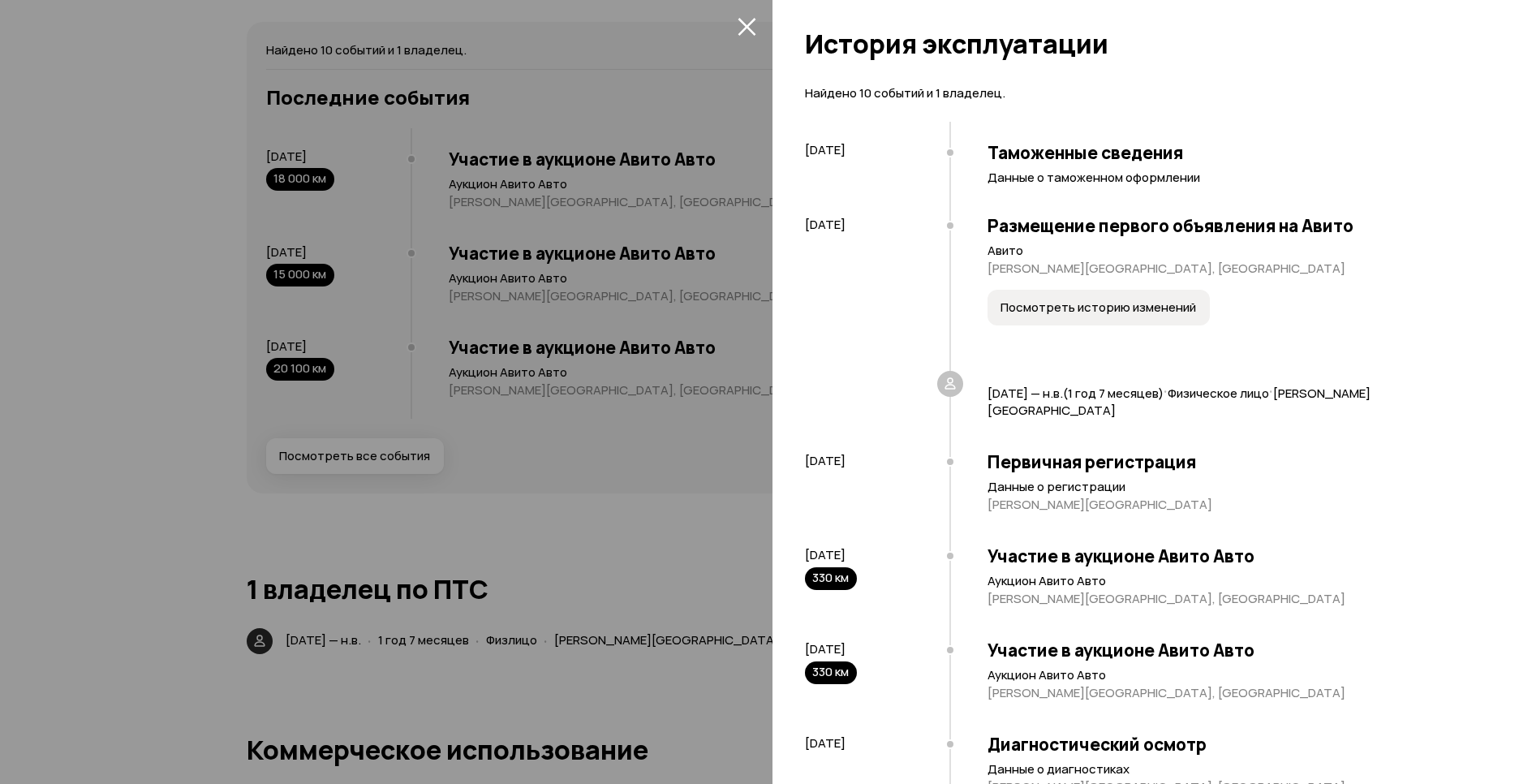
click at [1072, 320] on button "Посмотреть историю изменений" at bounding box center [1098, 307] width 222 height 35
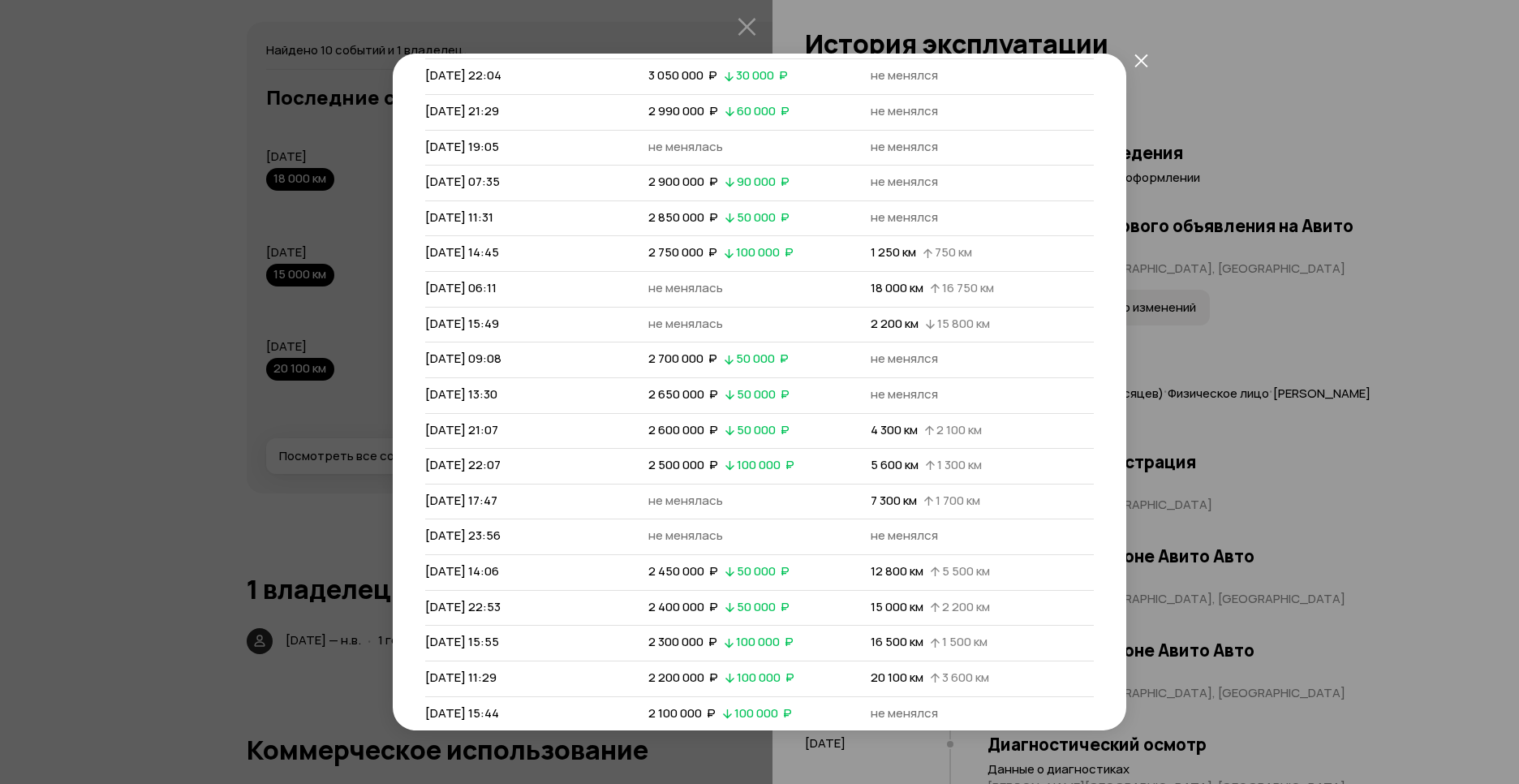
scroll to position [433, 0]
click at [1143, 61] on icon "закрыть" at bounding box center [1142, 60] width 14 height 14
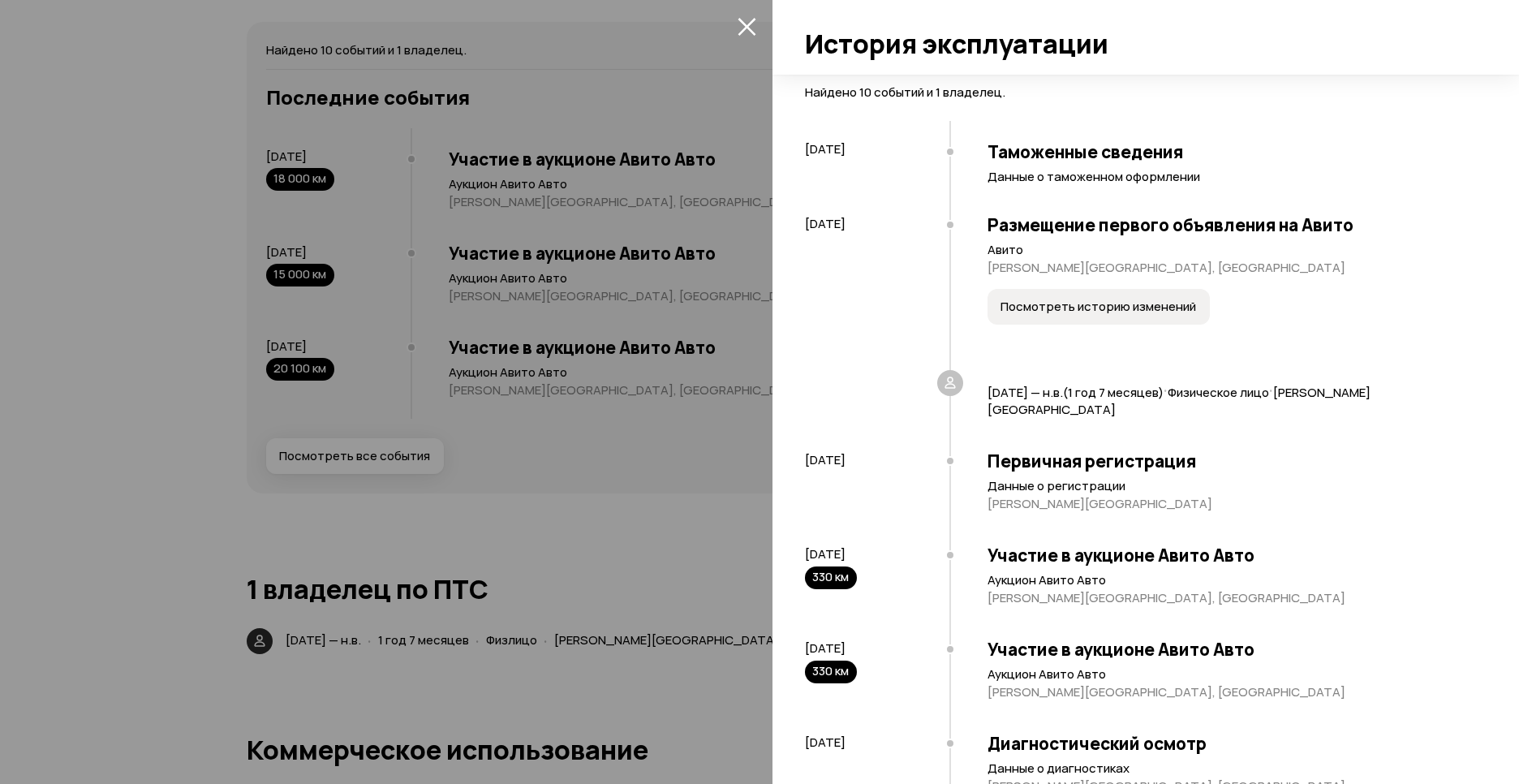
scroll to position [0, 0]
click at [1066, 289] on div "Размещение первого объявления на Авито Авито [PERSON_NAME][GEOGRAPHIC_DATA], [G…" at bounding box center [1209, 288] width 521 height 169
click at [1068, 307] on span "Посмотреть историю изменений" at bounding box center [1098, 307] width 195 height 16
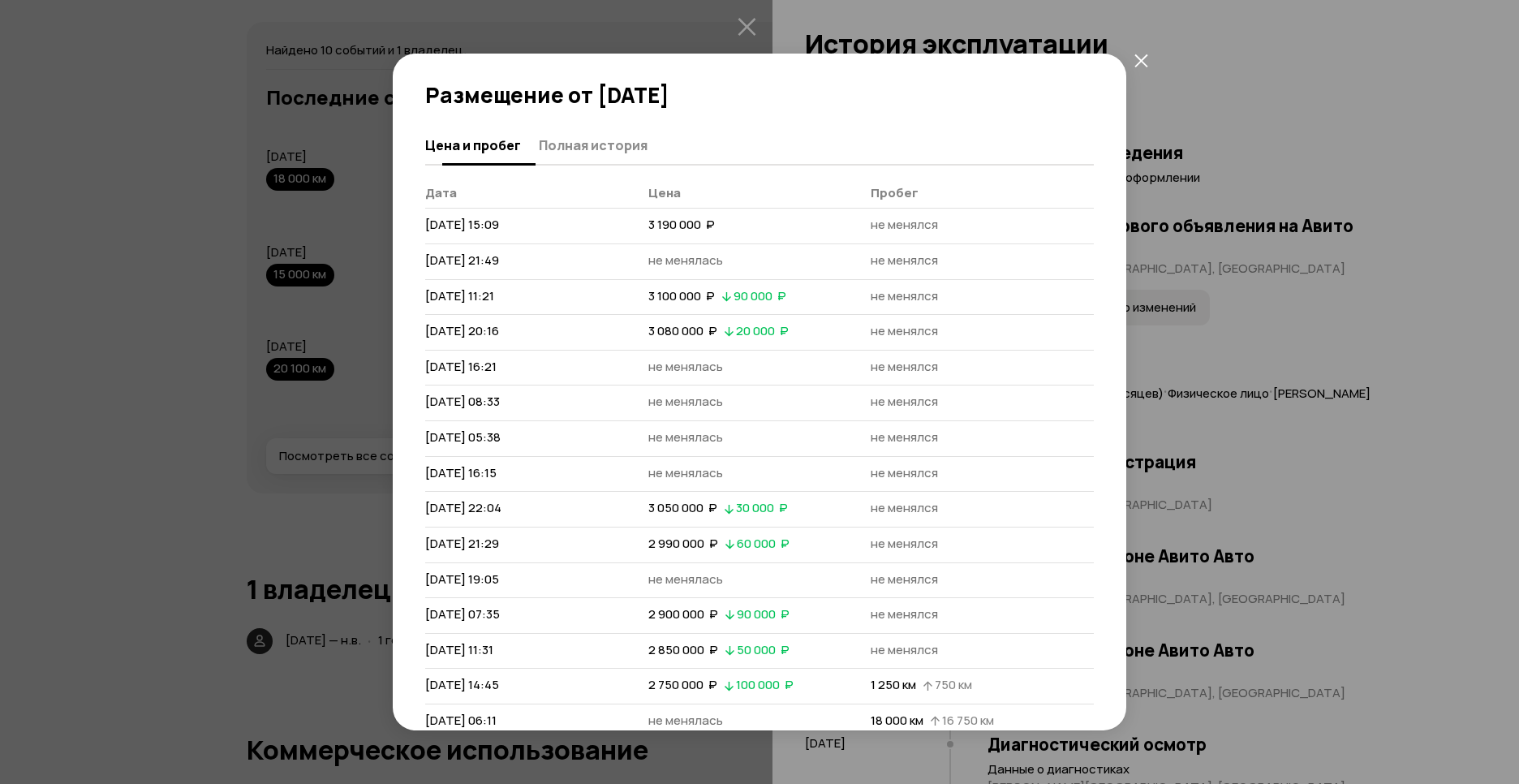
click at [612, 152] on span "Полная история" at bounding box center [593, 145] width 109 height 16
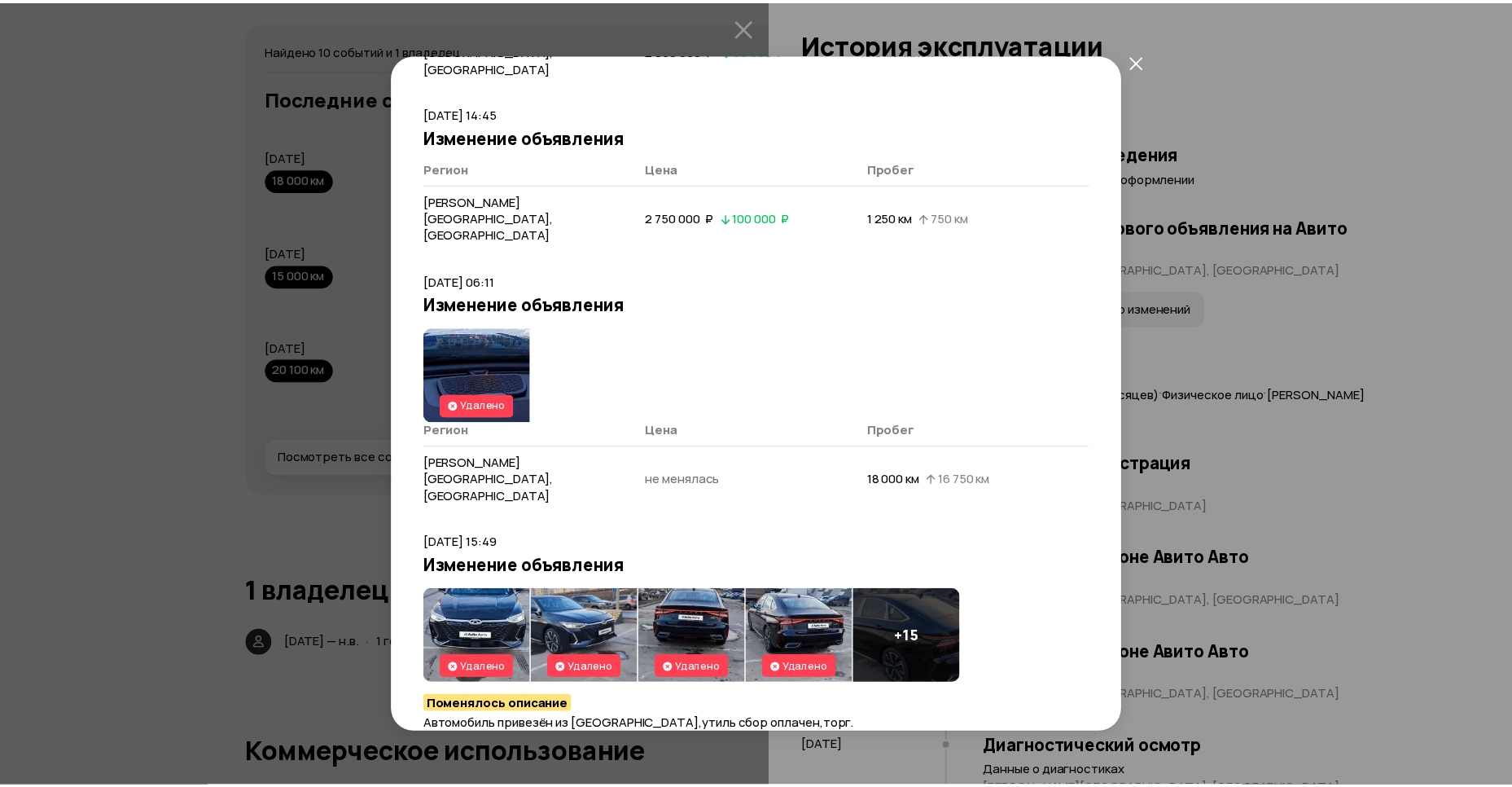
scroll to position [3457, 0]
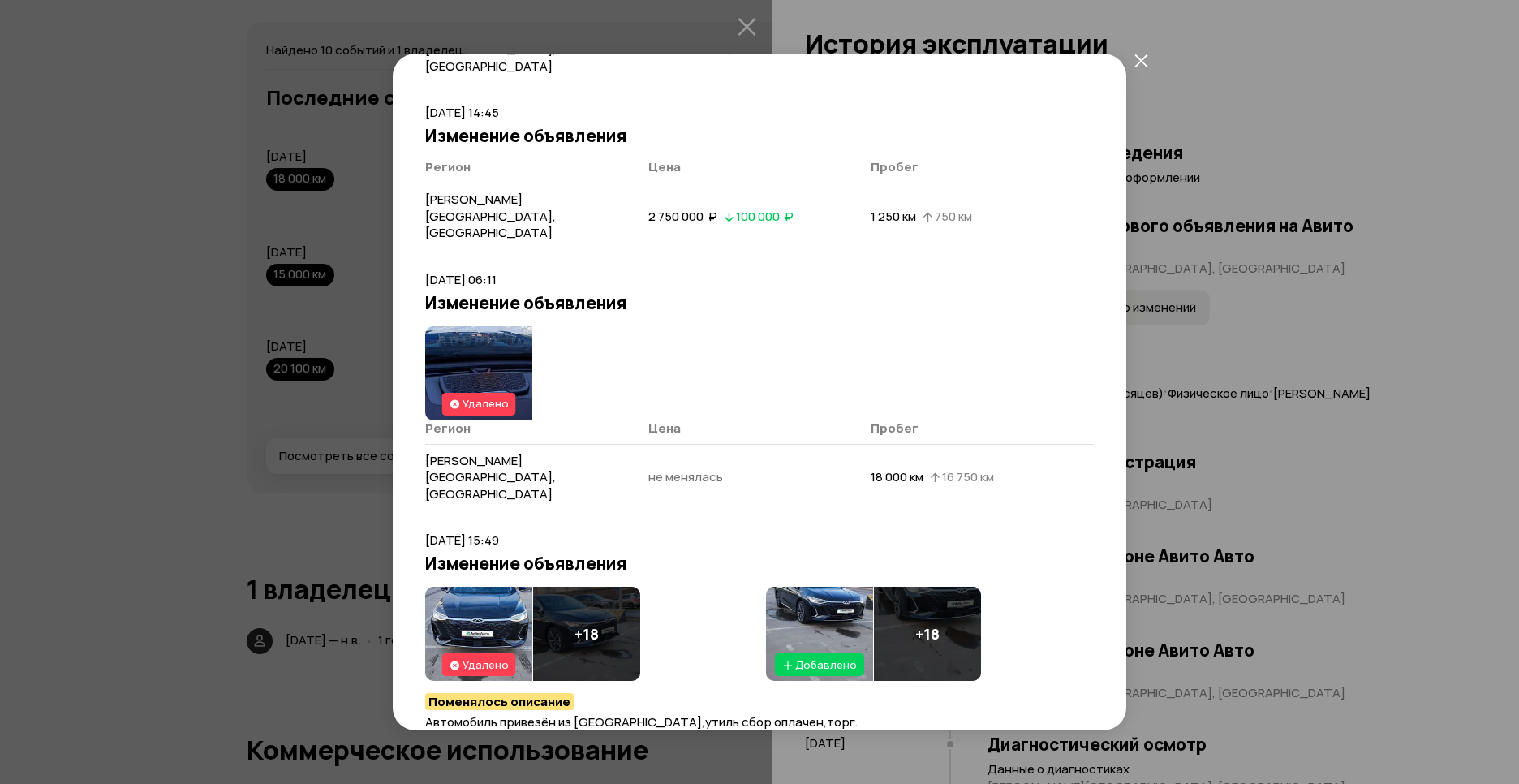
click at [478, 586] on img at bounding box center [478, 633] width 107 height 94
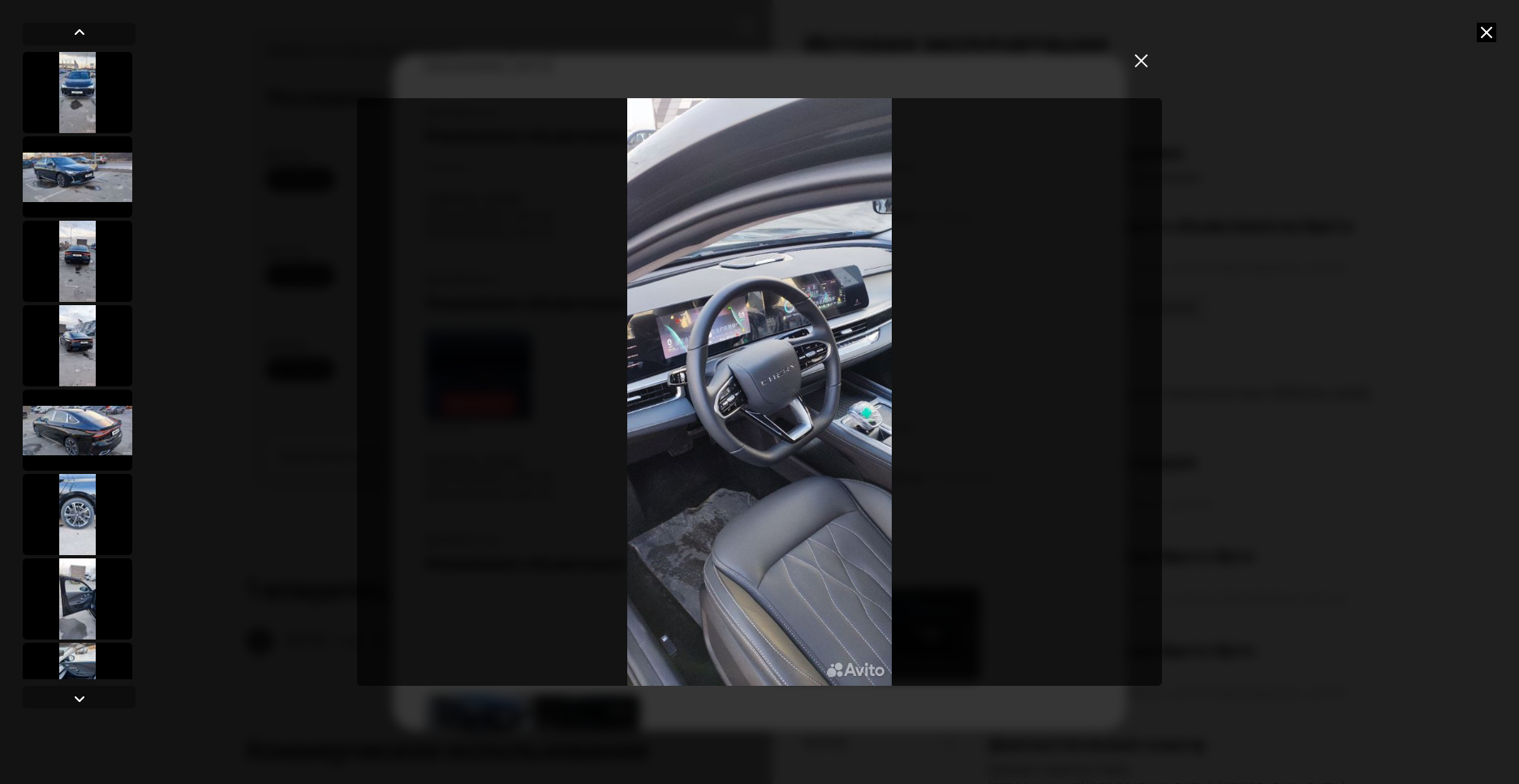
click at [718, 350] on img "Go to Slide 9" at bounding box center [759, 392] width 805 height 588
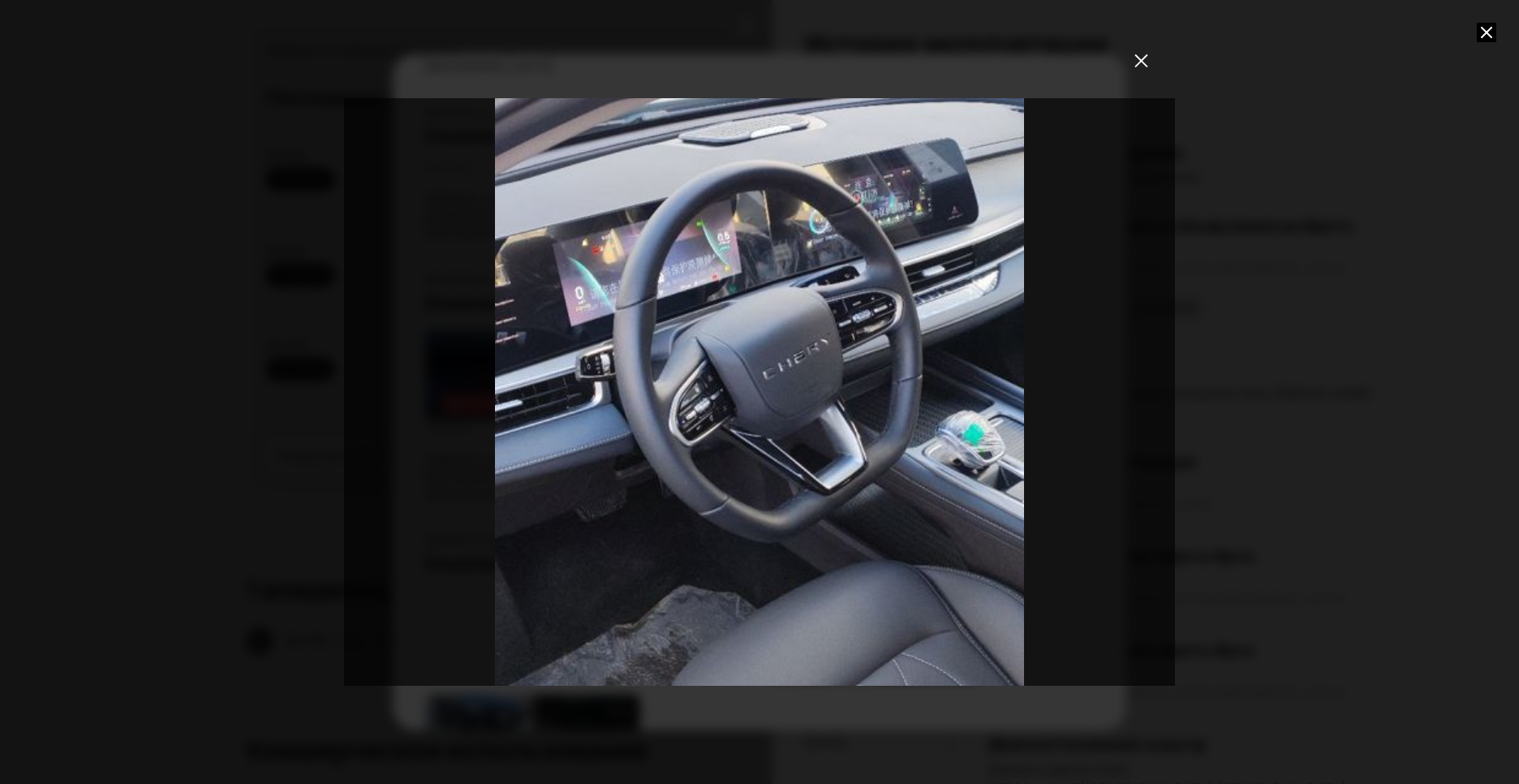
click at [709, 287] on div "Go to Slide 9" at bounding box center [759, 392] width 1661 height 1176
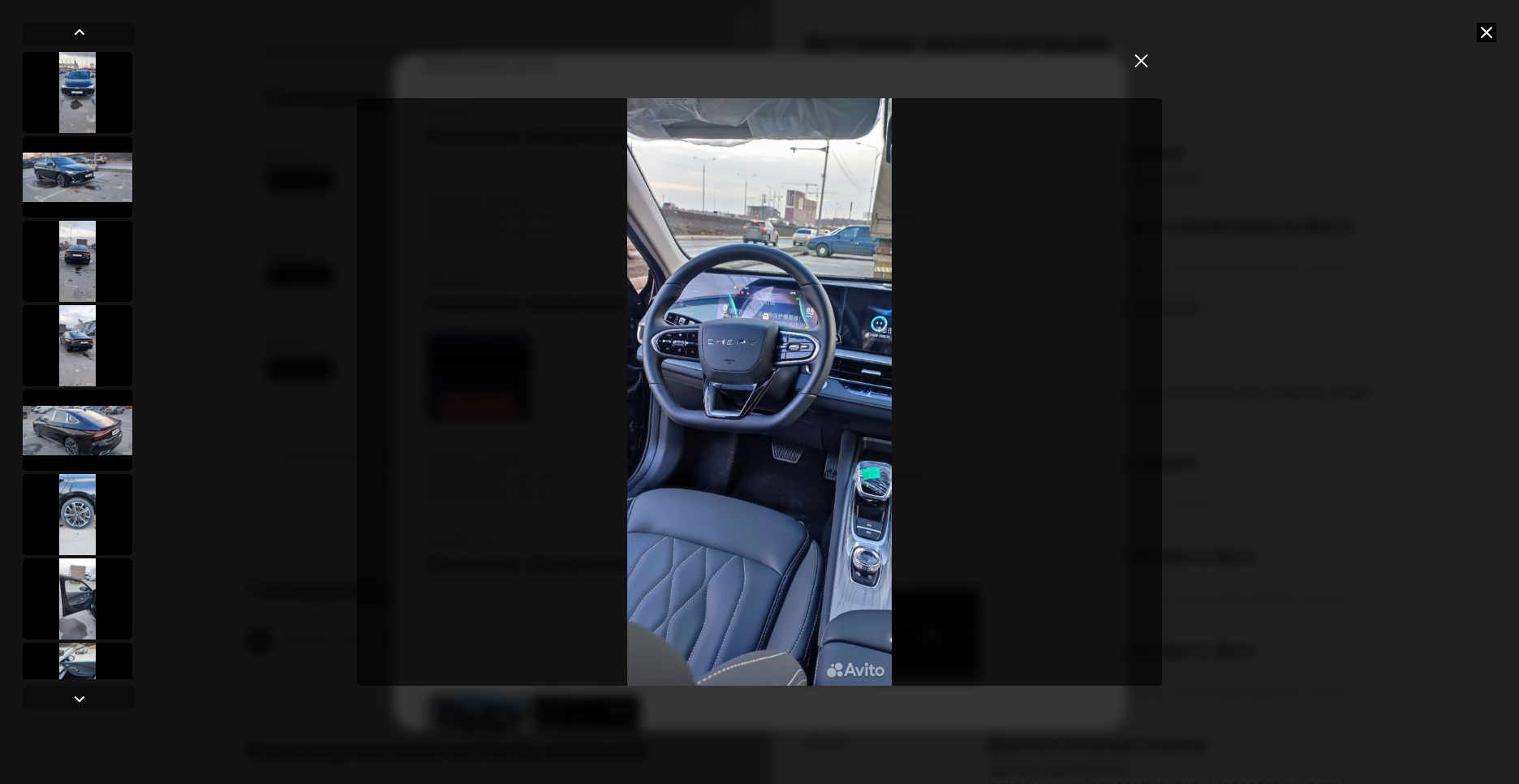
click at [806, 363] on img "Go to Slide 11" at bounding box center [759, 392] width 805 height 588
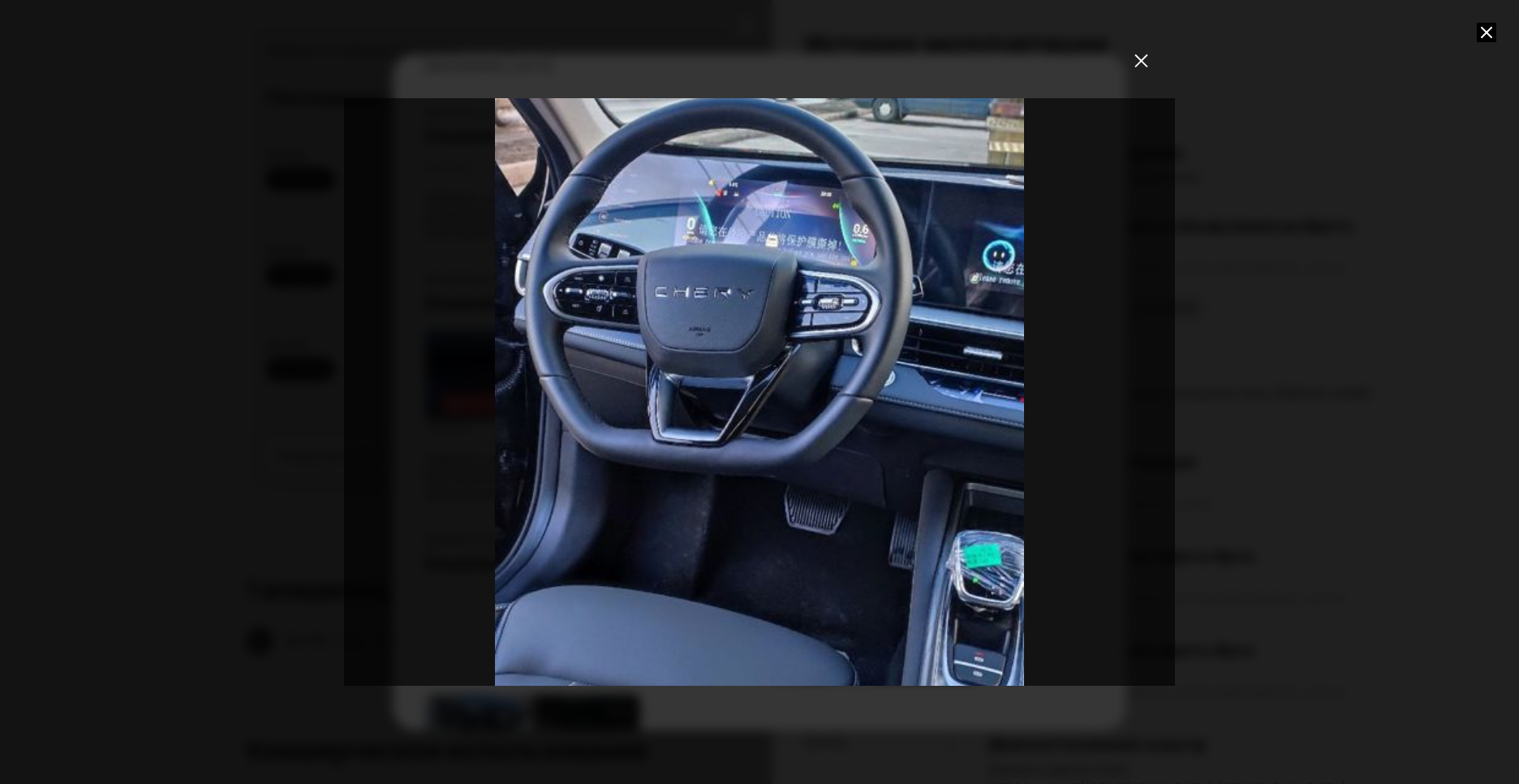
click at [813, 410] on div "Go to Slide 11" at bounding box center [759, 392] width 1661 height 1176
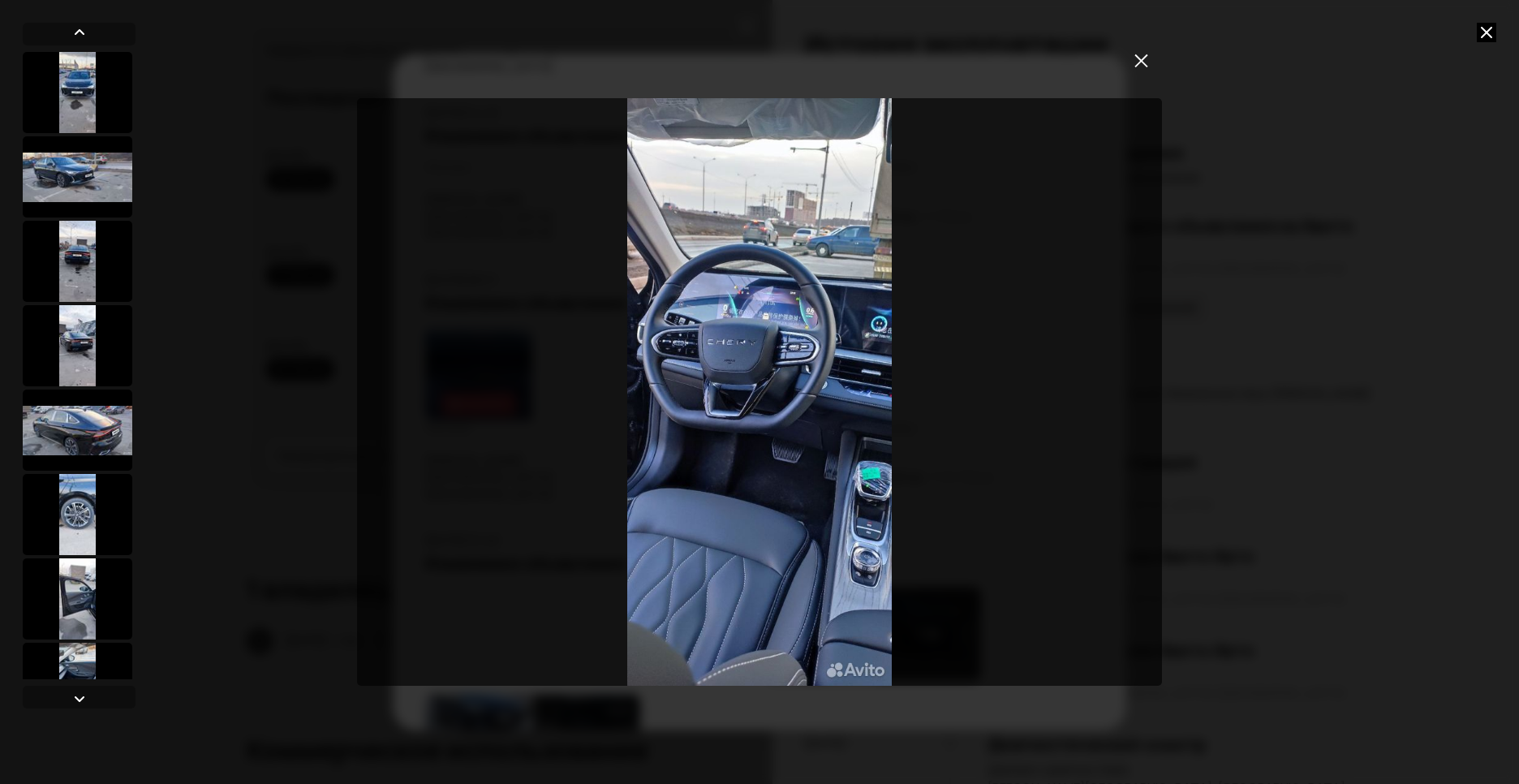
click at [820, 339] on img "Go to Slide 11" at bounding box center [759, 392] width 805 height 588
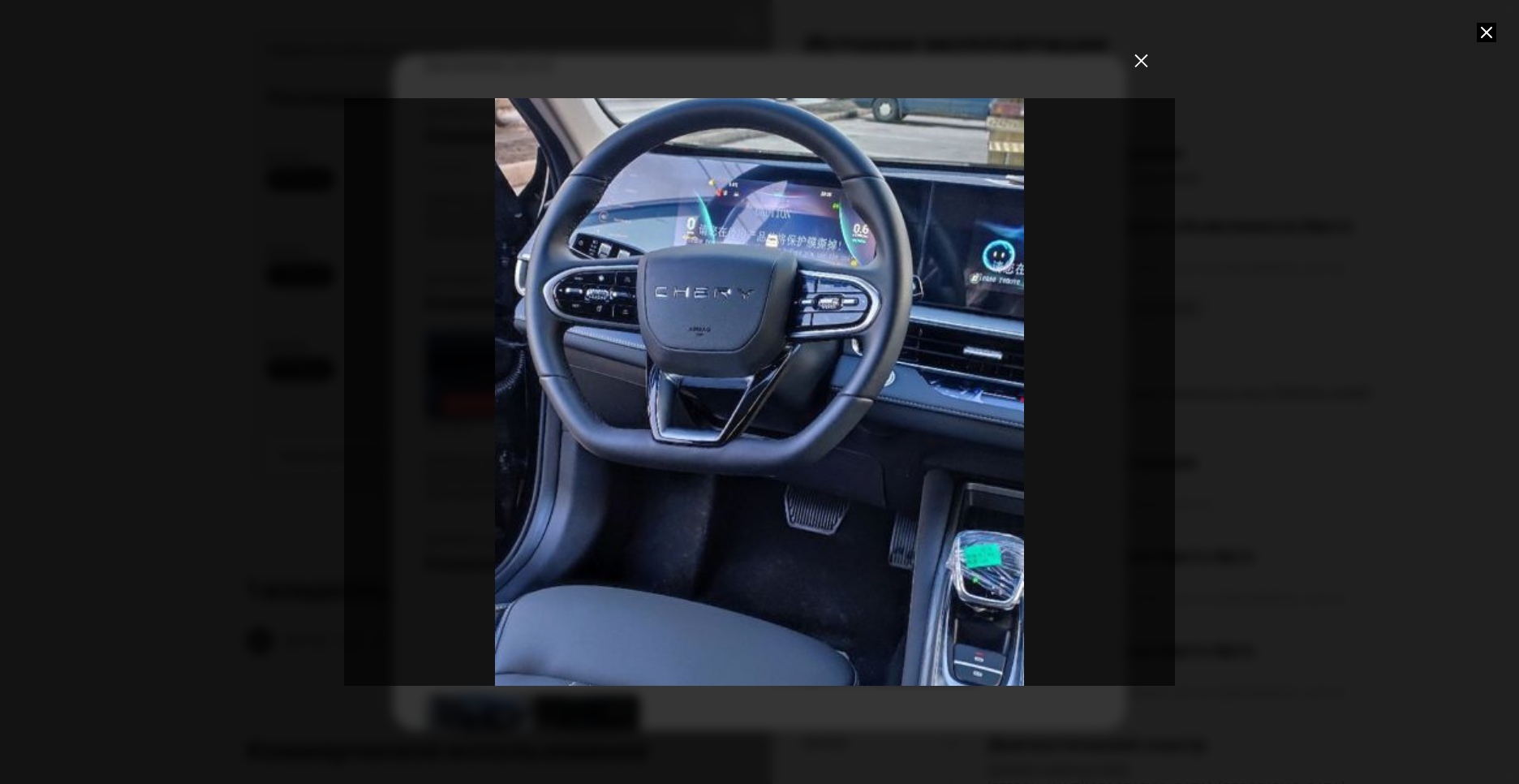
click at [824, 330] on div "Go to Slide 11" at bounding box center [759, 392] width 1661 height 1176
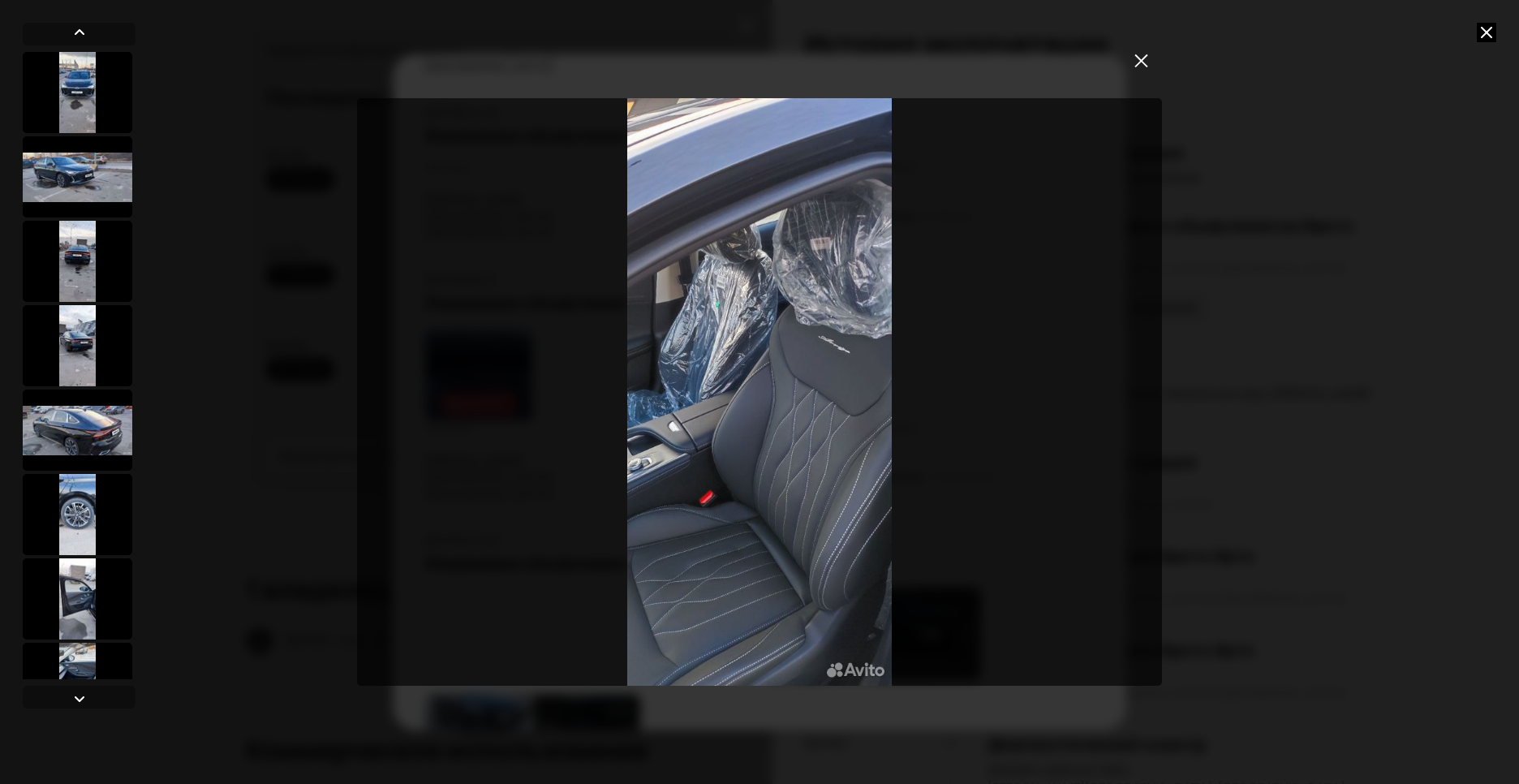
click at [1147, 60] on icon "закрыть" at bounding box center [1142, 60] width 14 height 14
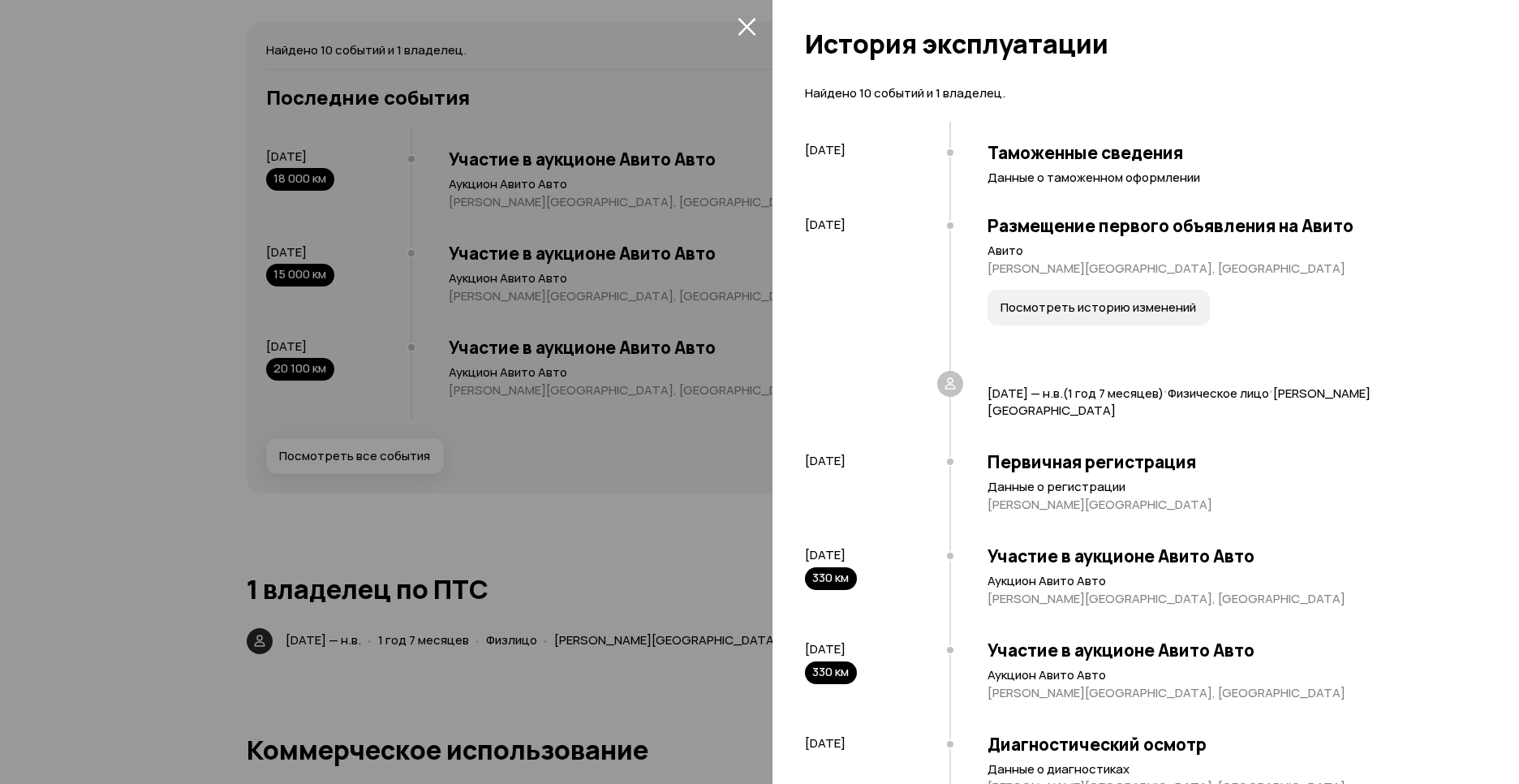
click at [743, 31] on icon "закрыть" at bounding box center [746, 27] width 18 height 18
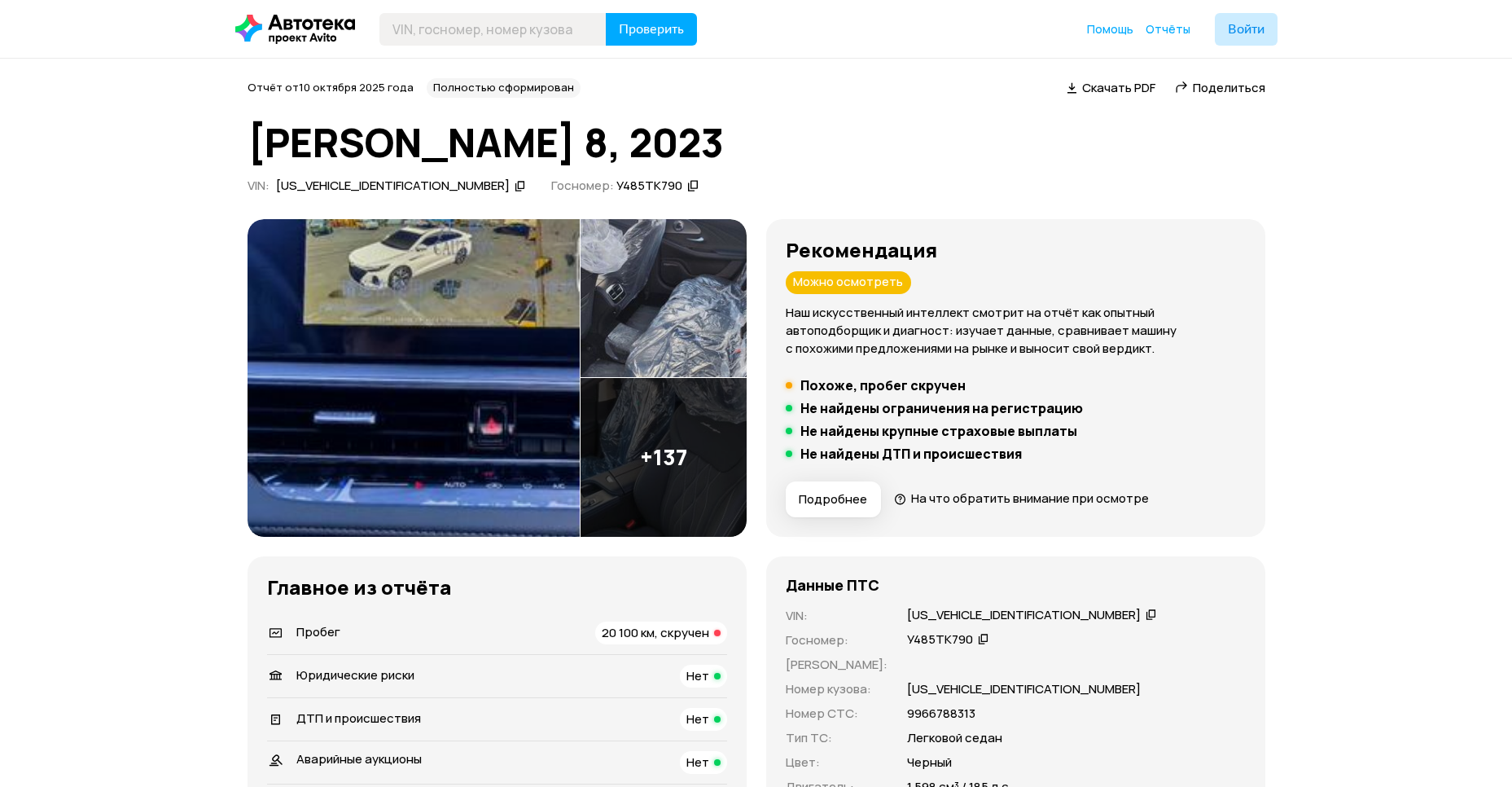
scroll to position [0, 0]
drag, startPoint x: 509, startPoint y: 189, endPoint x: 573, endPoint y: 192, distance: 64.1
click at [614, 192] on div "У485ТК790" at bounding box center [658, 186] width 88 height 17
click at [614, 192] on div "У485ТК790" at bounding box center [659, 186] width 88 height 17
drag, startPoint x: 506, startPoint y: 188, endPoint x: 570, endPoint y: 197, distance: 64.6
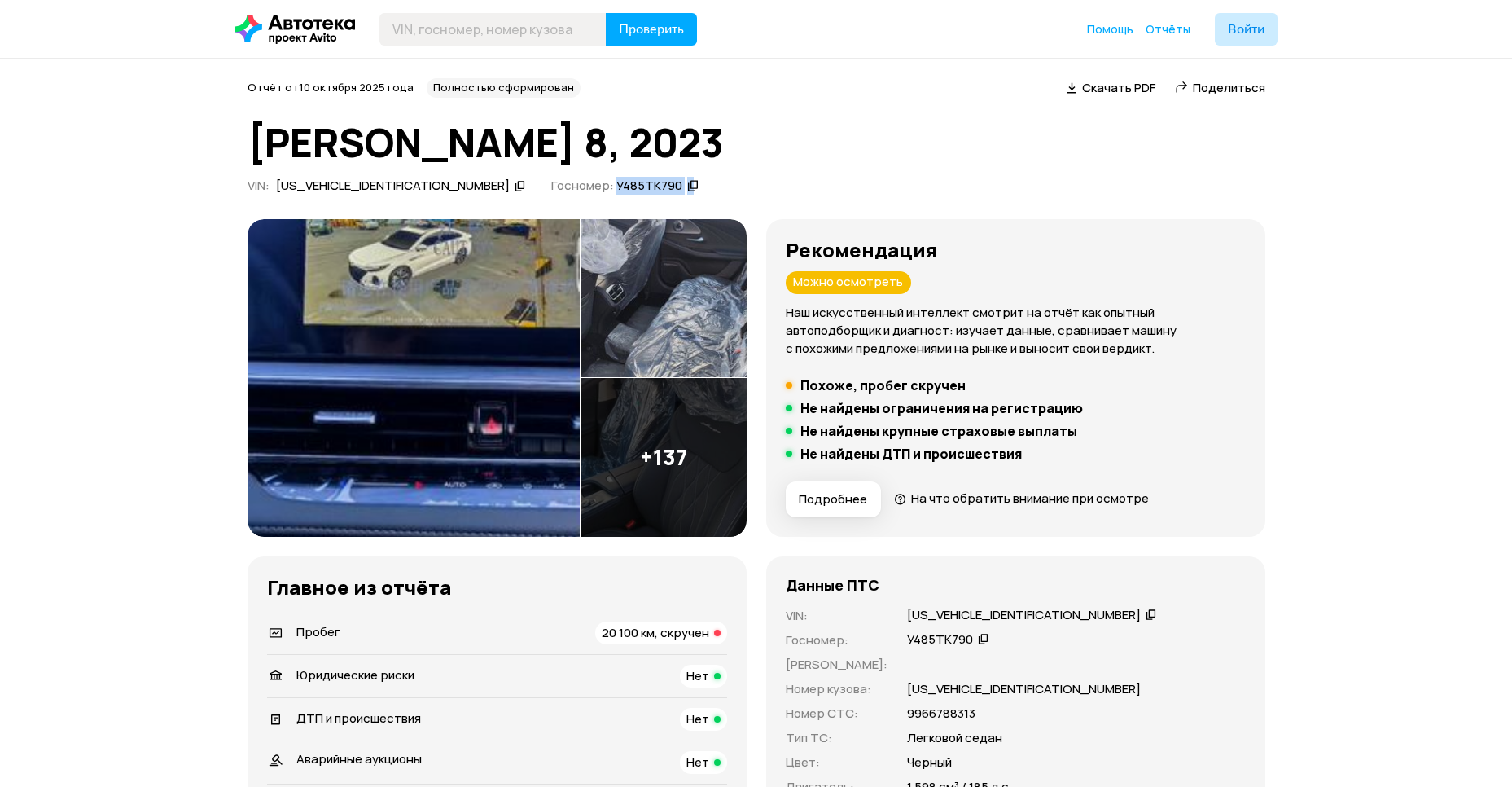
click at [570, 197] on div "Госномер: У485ТК790" at bounding box center [625, 188] width 147 height 22
drag, startPoint x: 570, startPoint y: 197, endPoint x: 550, endPoint y: 186, distance: 22.8
copy div "У485ТК790"
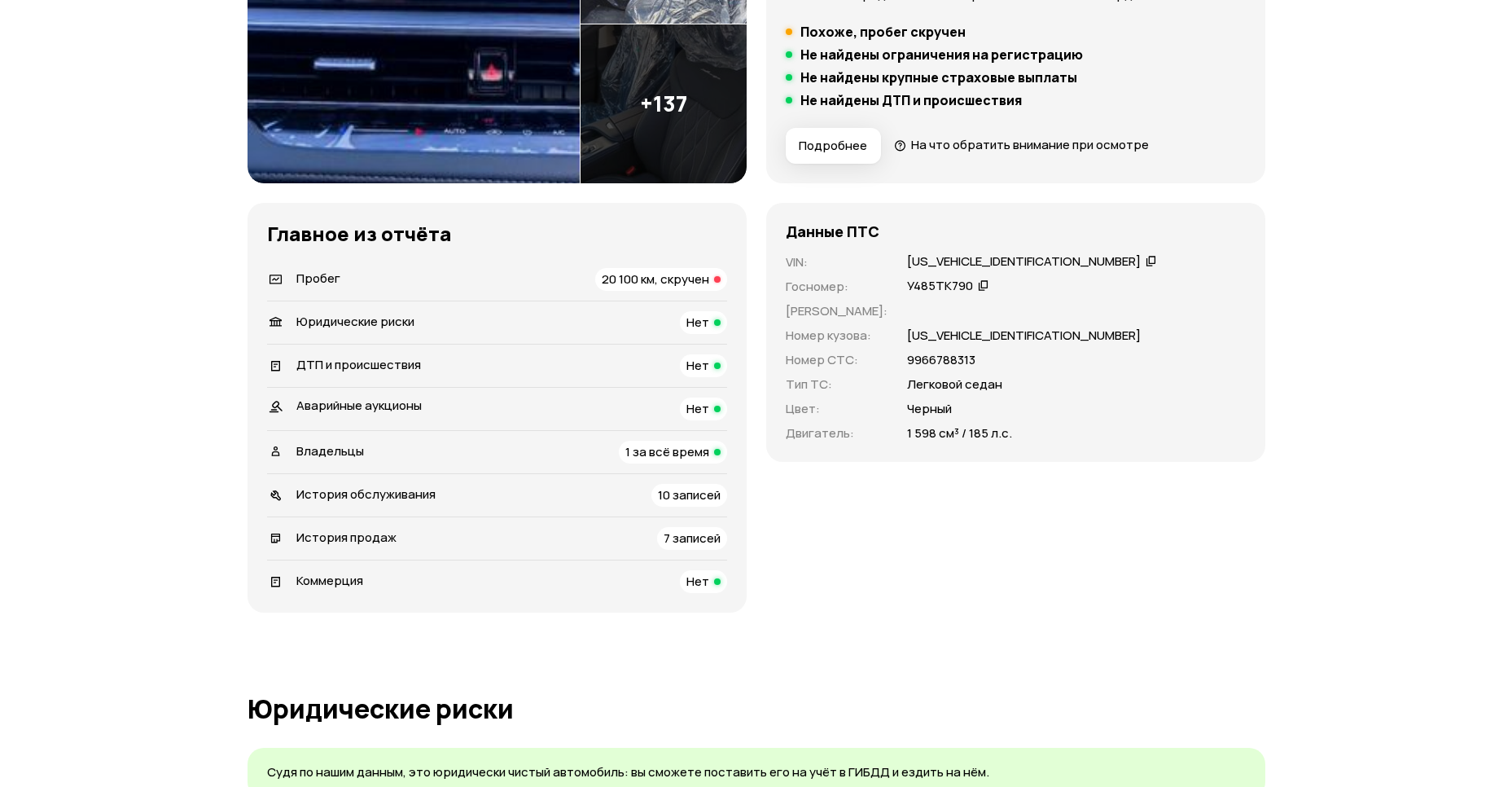
click at [639, 268] on div "20 100 км, скручен" at bounding box center [661, 279] width 132 height 23
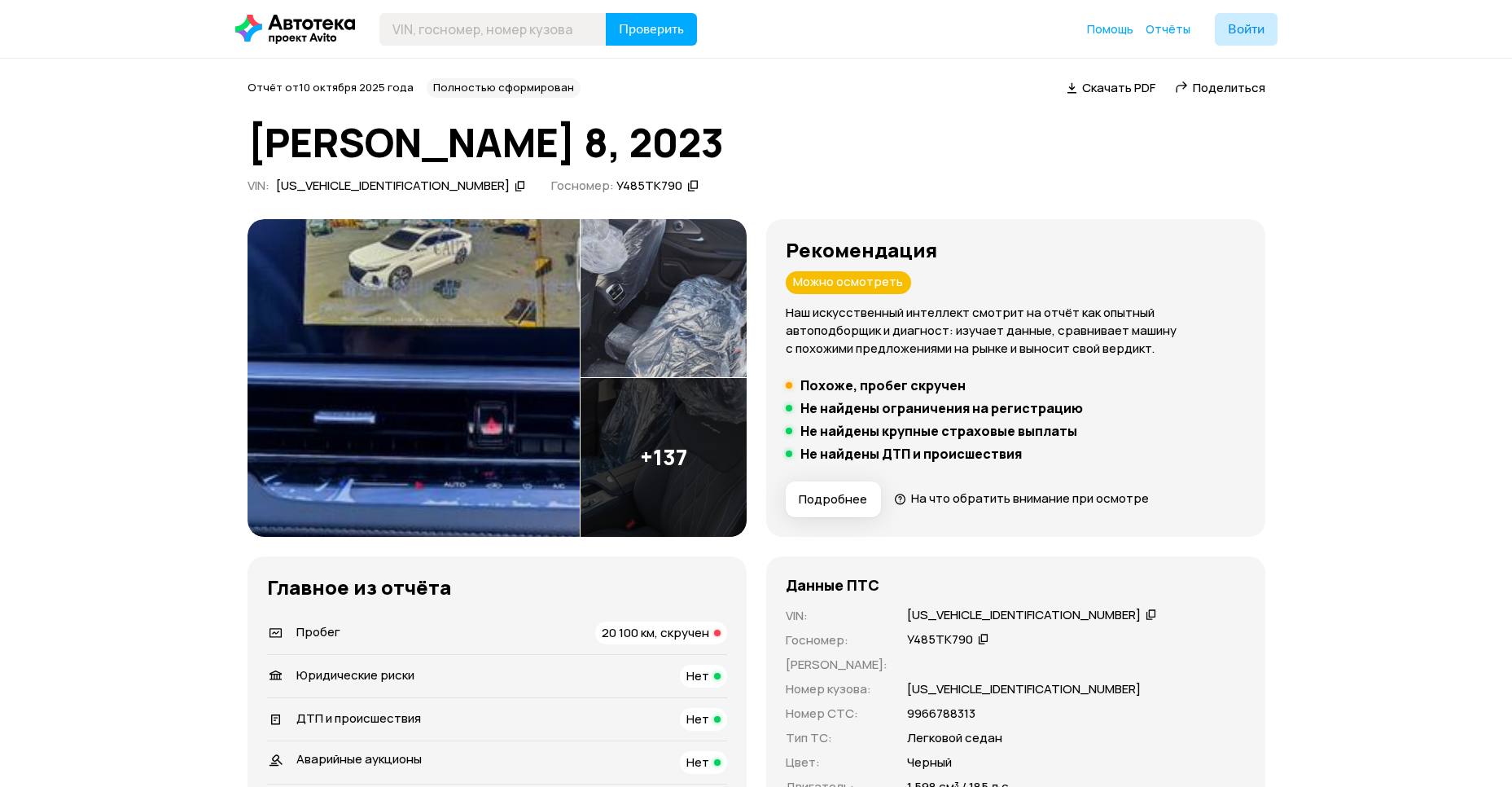
click at [843, 510] on button "Подробнее" at bounding box center [834, 498] width 95 height 36
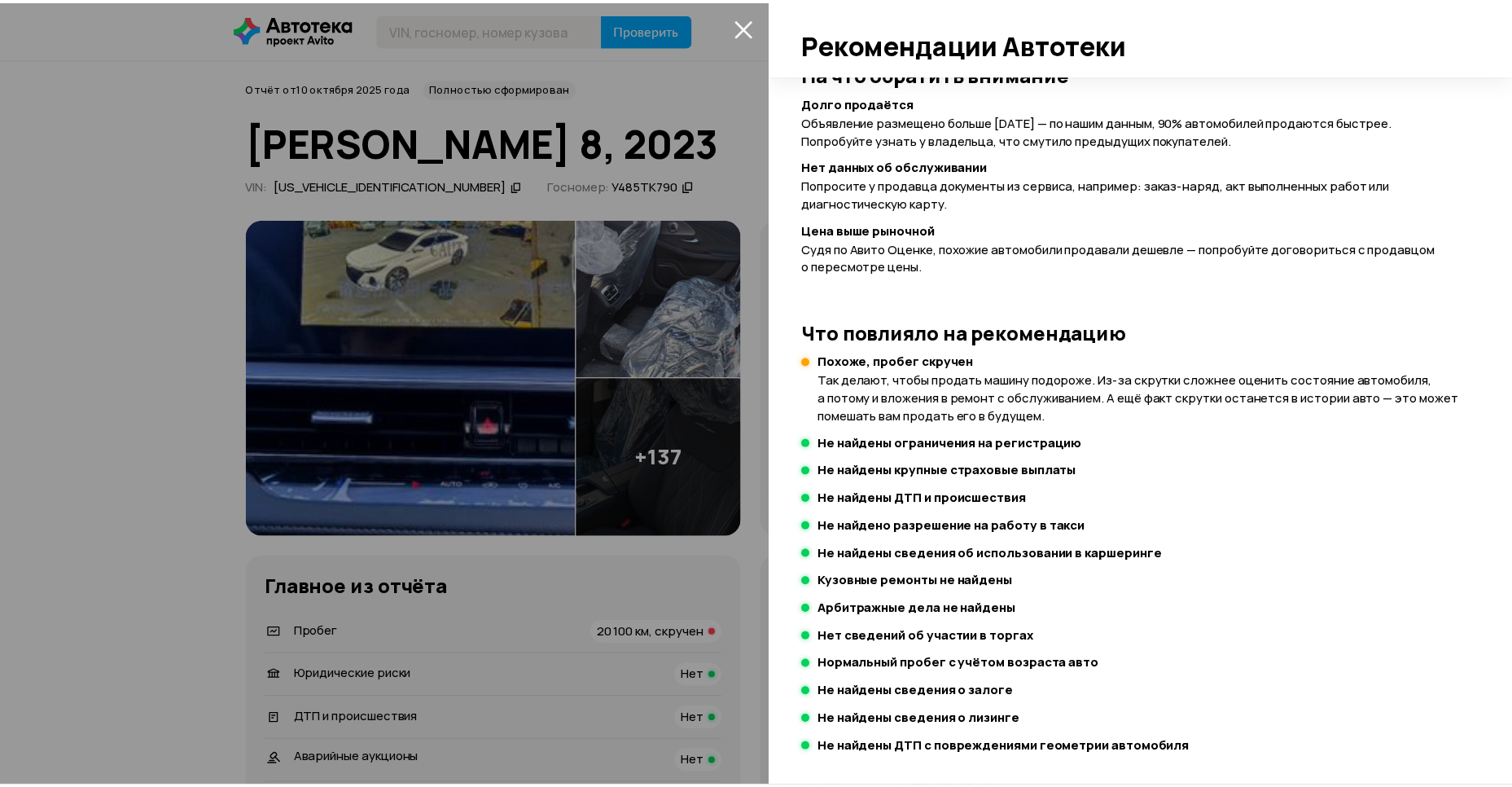
scroll to position [222, 0]
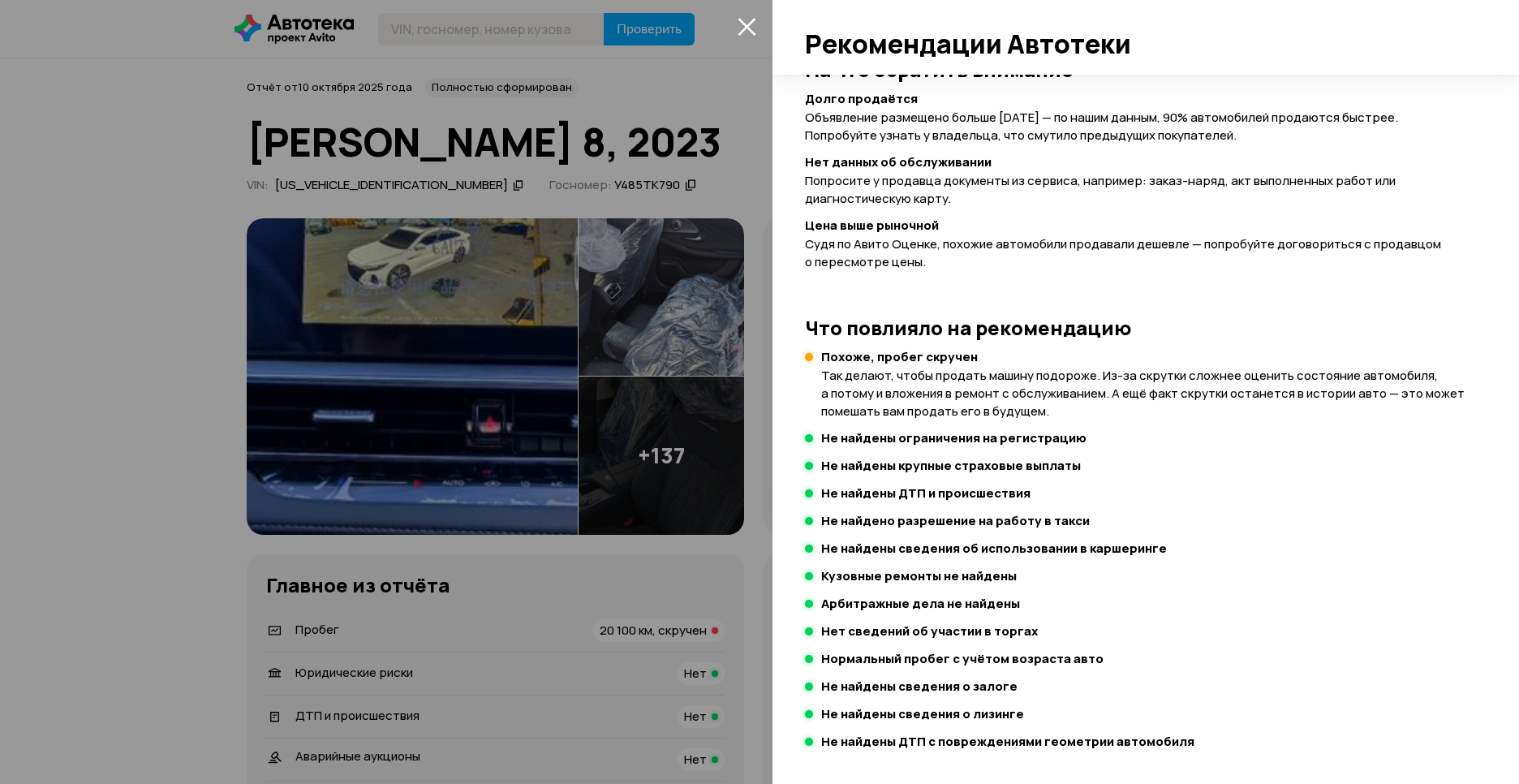
click at [773, 391] on div "Не стоит рисковать Нужен взгляд эксперта Можно осмотреть Выезжайте на осмотр Ср…" at bounding box center [1146, 428] width 746 height 709
click at [644, 333] on div at bounding box center [759, 392] width 1519 height 784
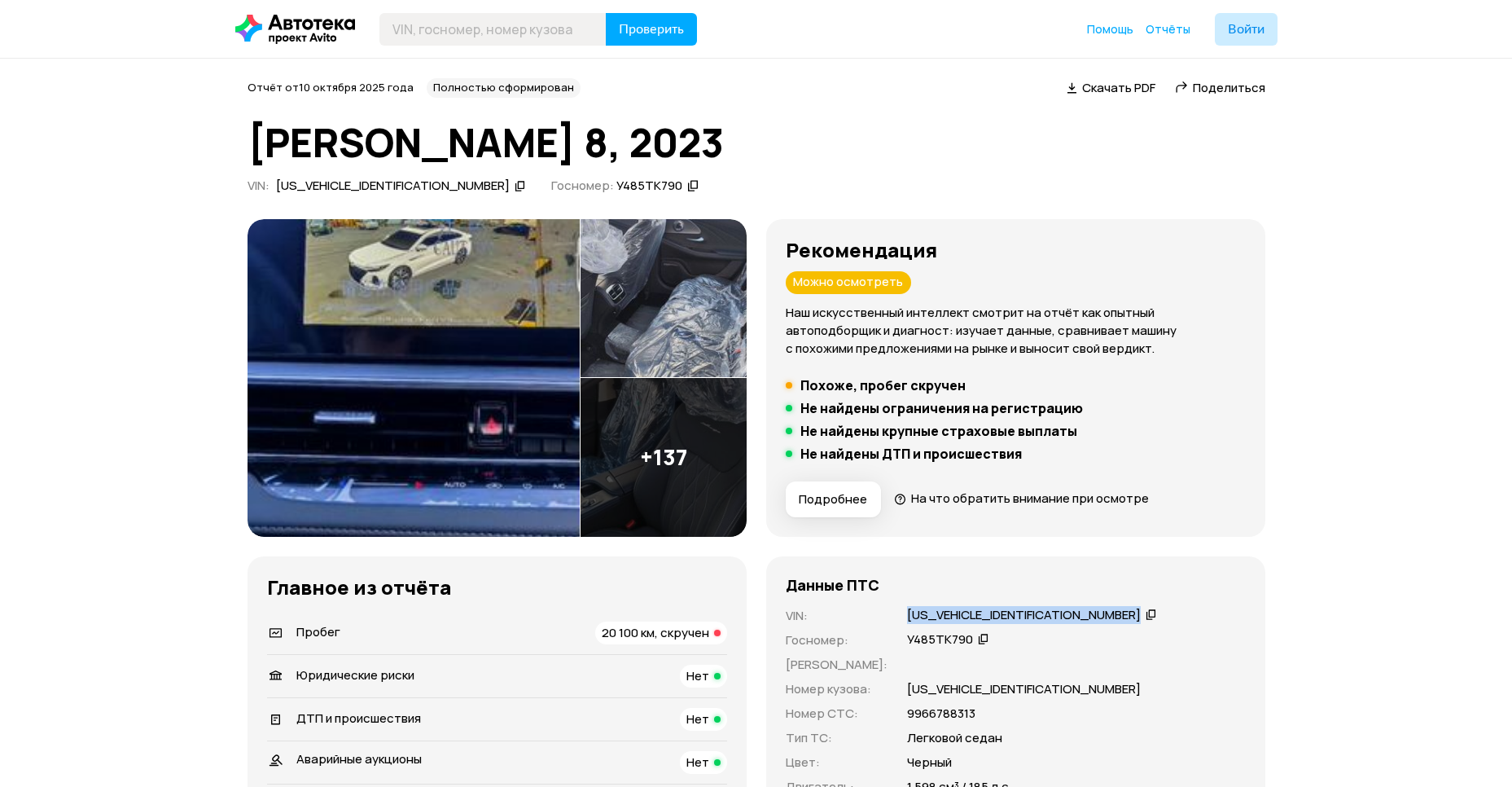
drag, startPoint x: 886, startPoint y: 618, endPoint x: 1017, endPoint y: 619, distance: 131.0
click at [1017, 619] on div "VIN : [US_VEHICLE_IDENTIFICATION_NUMBER]   Госномер : У485ТК790   [PERSON_NAME]…" at bounding box center [1016, 701] width 460 height 189
copy div "[US_VEHICLE_IDENTIFICATION_NUMBER]"
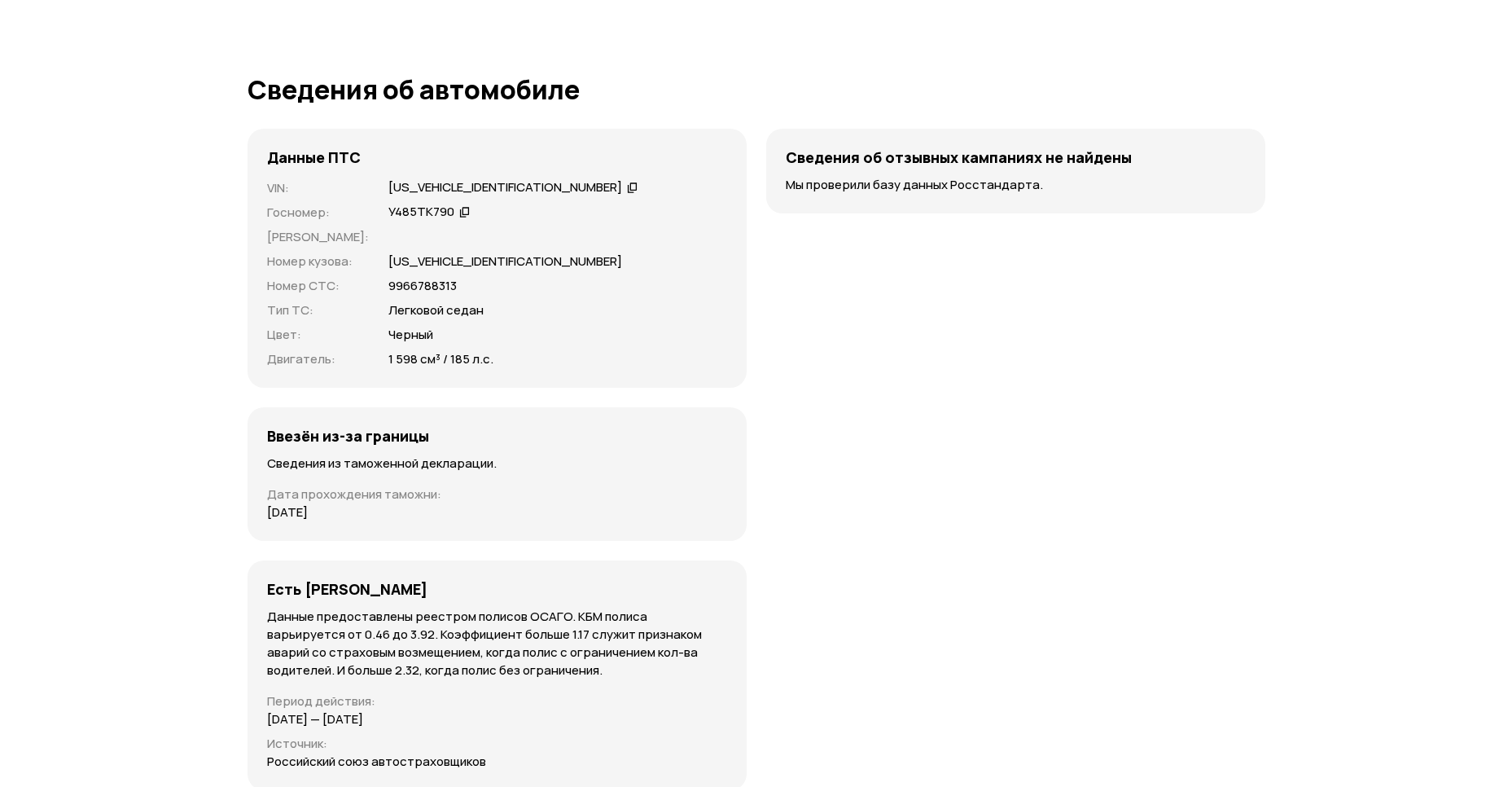
scroll to position [5050, 0]
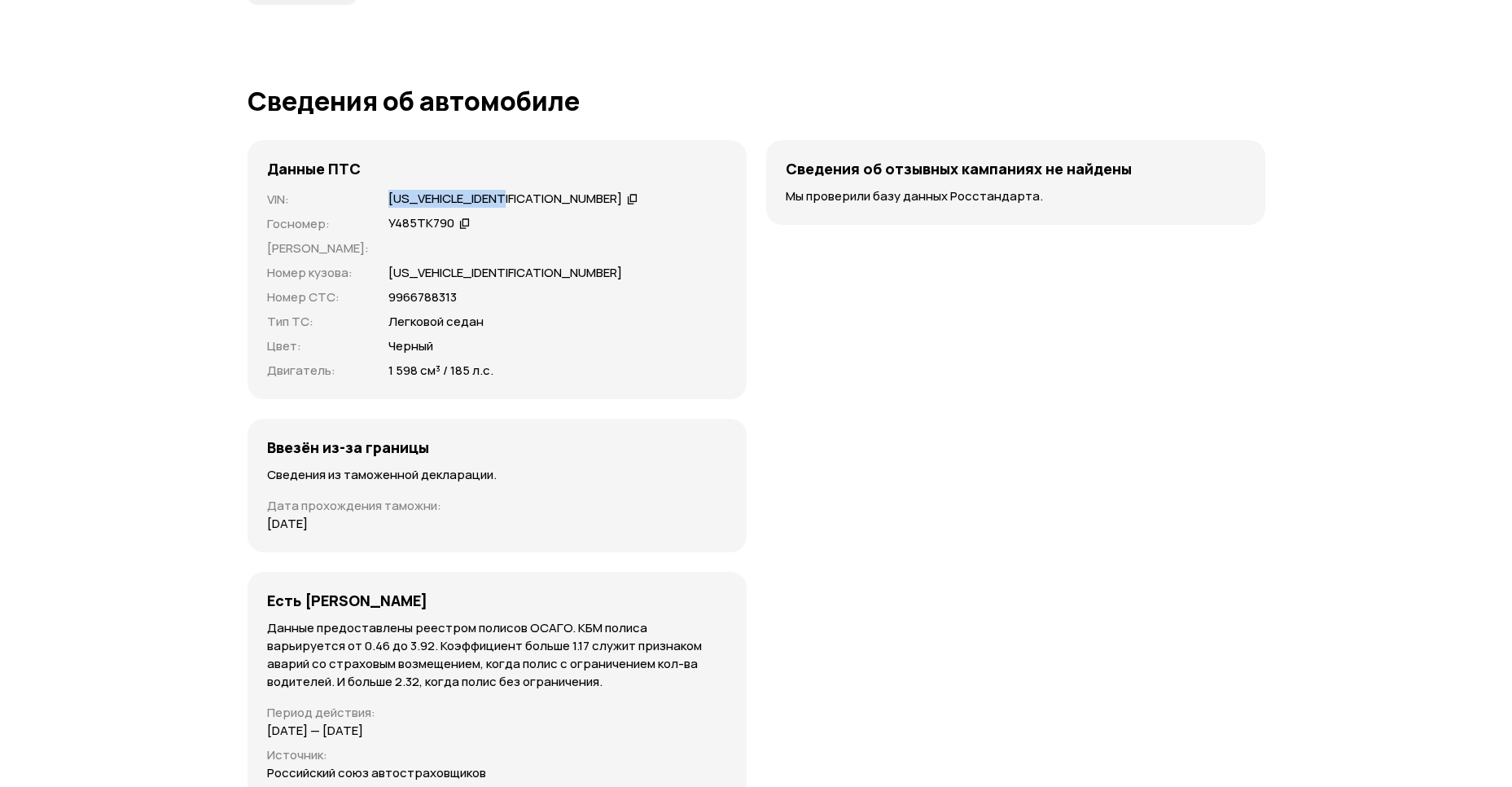
drag, startPoint x: 373, startPoint y: 166, endPoint x: 494, endPoint y: 165, distance: 121.0
click at [494, 191] on div "[US_VEHICLE_IDENTIFICATION_NUMBER]" at bounding box center [505, 199] width 234 height 17
copy div "[US_VEHICLE_IDENTIFICATION_NUMBER]"
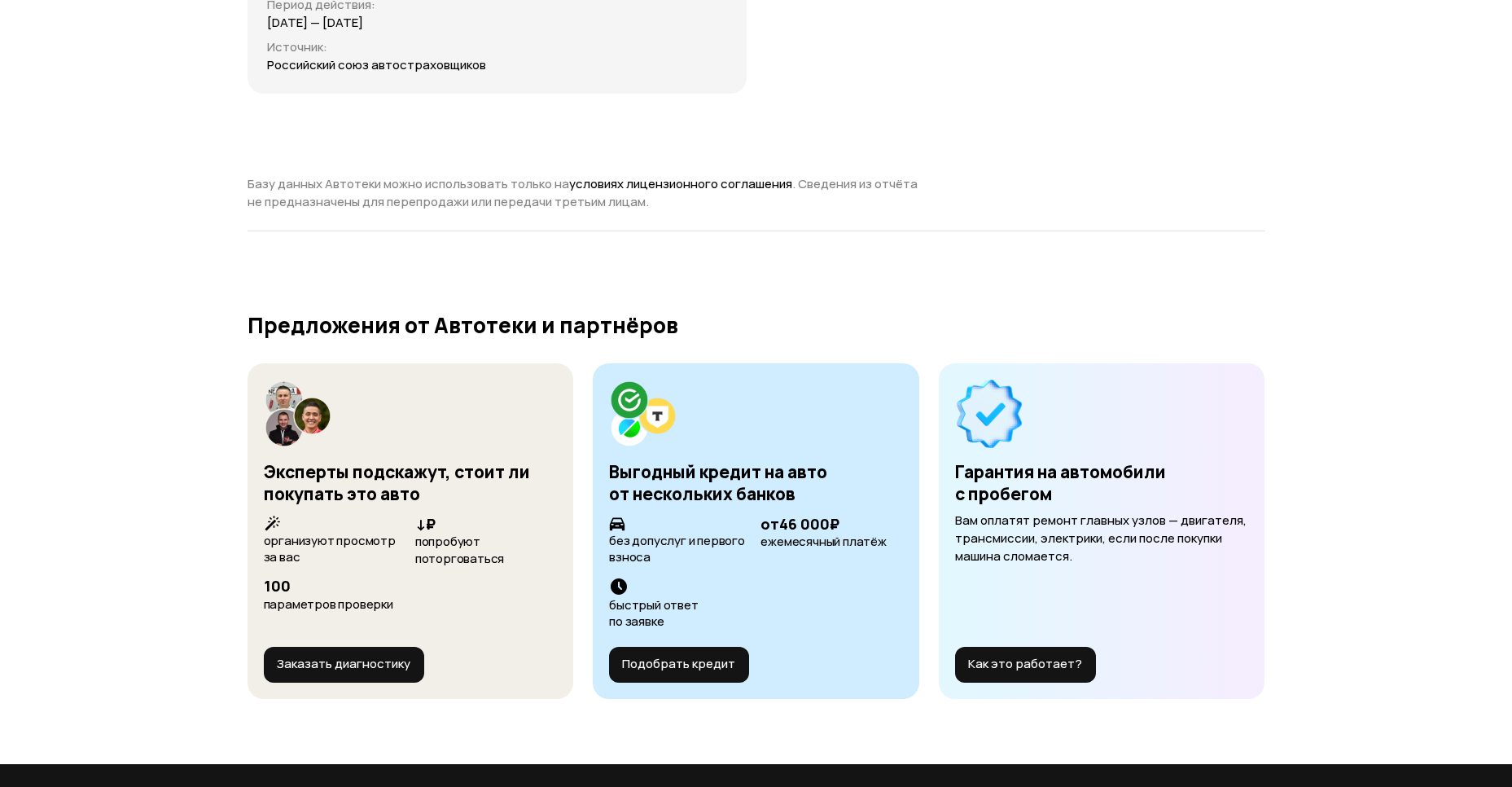
scroll to position [5759, 0]
